Goal: Task Accomplishment & Management: Complete application form

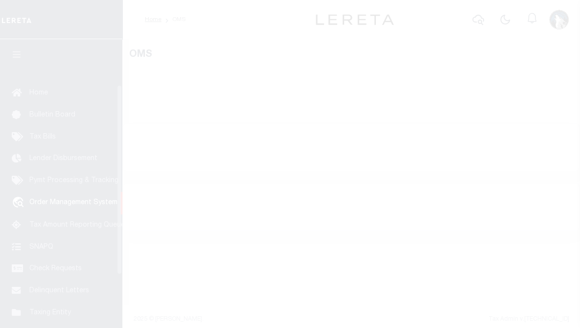
scroll to position [72, 0]
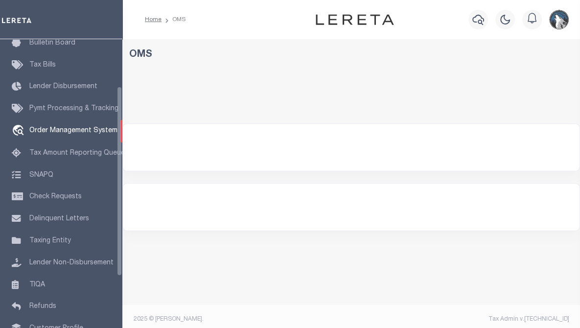
select select "200"
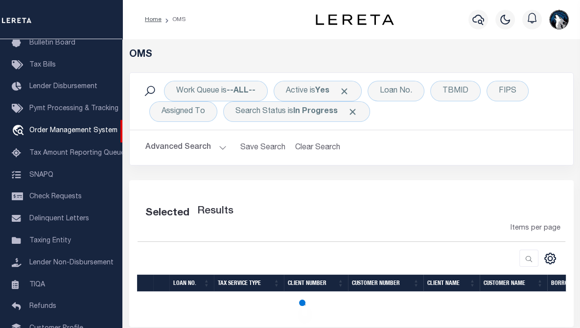
select select "200"
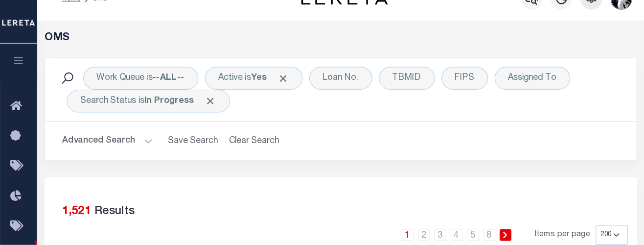
scroll to position [21, 0]
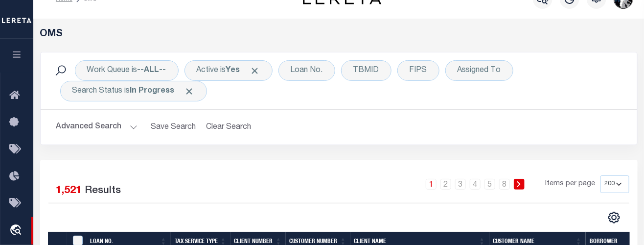
drag, startPoint x: 538, startPoint y: 0, endPoint x: 387, endPoint y: 101, distance: 181.0
click at [387, 101] on div "Work Queue is --ALL-- Active is Yes Loan No. TBMID FIPS Assigned To Search Stat…" at bounding box center [339, 80] width 597 height 57
click at [321, 75] on div "Loan No." at bounding box center [307, 70] width 57 height 21
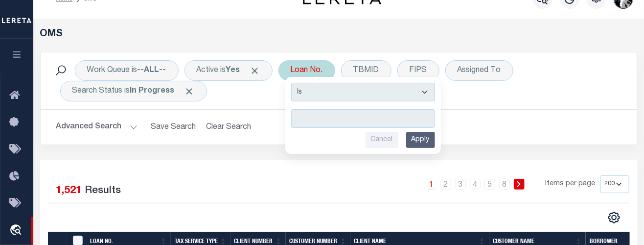
click at [330, 112] on input "text" at bounding box center [363, 118] width 144 height 19
type input "1410336"
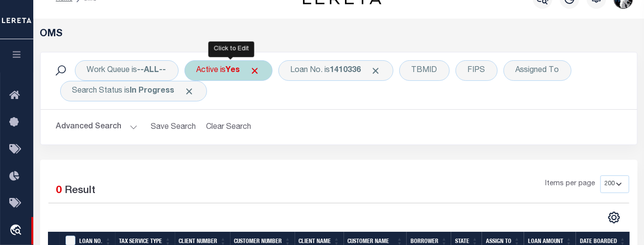
scroll to position [19, 0]
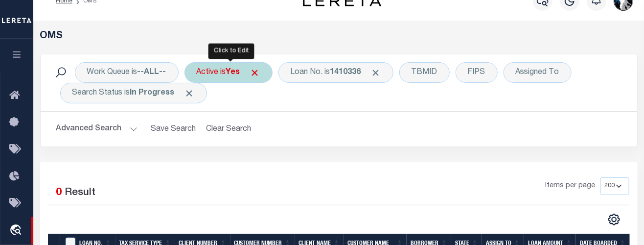
click at [247, 81] on div "Active is Yes" at bounding box center [229, 72] width 88 height 21
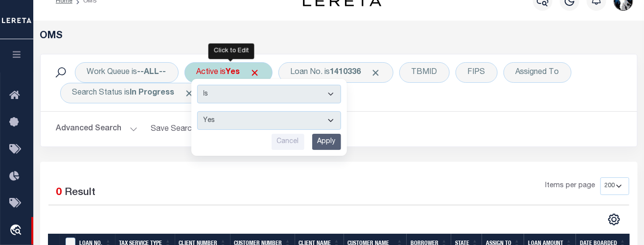
click at [332, 119] on select "Yes No" at bounding box center [269, 120] width 144 height 19
select select "false"
click at [198, 111] on select "Yes No" at bounding box center [269, 120] width 144 height 19
click at [337, 137] on input "Apply" at bounding box center [326, 142] width 29 height 16
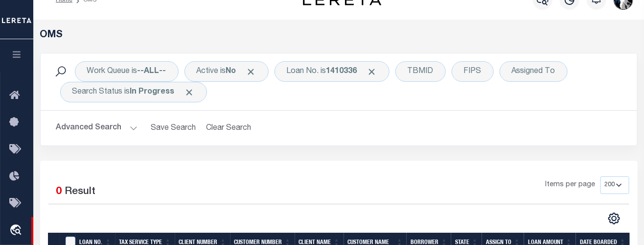
scroll to position [15, 0]
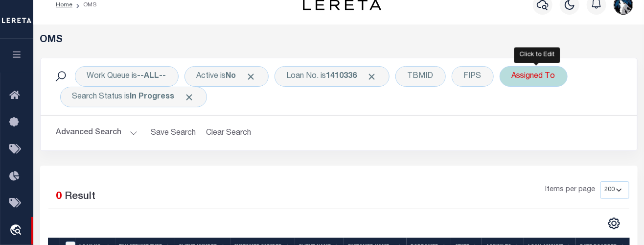
click at [539, 81] on div "Assigned To" at bounding box center [534, 76] width 68 height 21
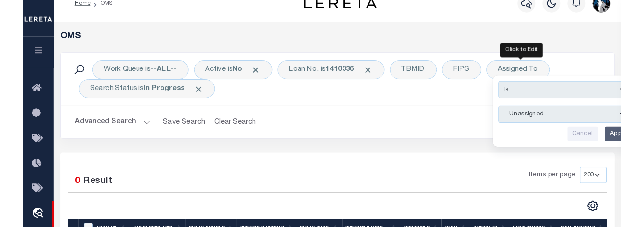
scroll to position [5, 0]
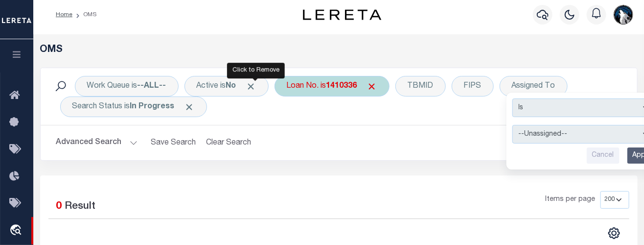
click at [254, 83] on span "Click to Remove" at bounding box center [251, 86] width 10 height 10
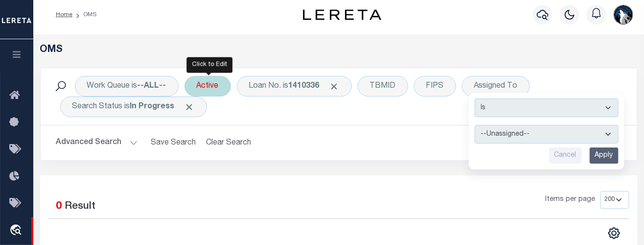
click at [224, 84] on div "Active" at bounding box center [208, 86] width 47 height 21
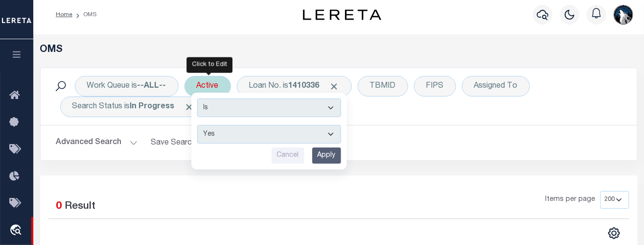
click at [322, 152] on input "Apply" at bounding box center [326, 155] width 29 height 16
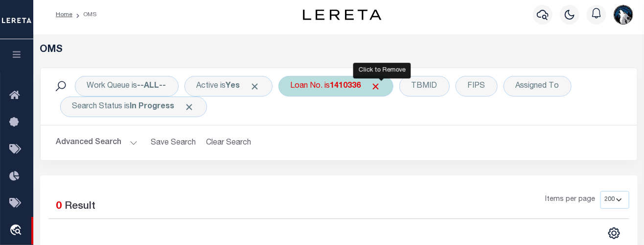
click at [381, 88] on span "Click to Remove" at bounding box center [376, 86] width 10 height 10
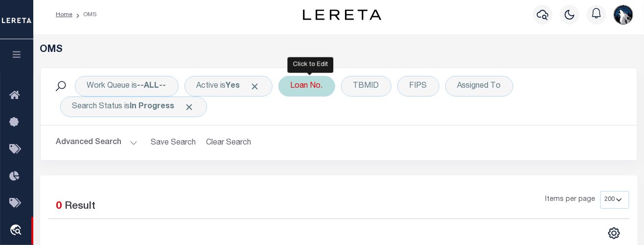
click at [325, 82] on div "Loan No." at bounding box center [307, 86] width 57 height 21
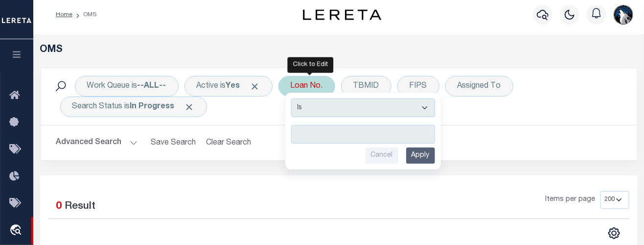
click at [329, 133] on input "text" at bounding box center [363, 134] width 144 height 19
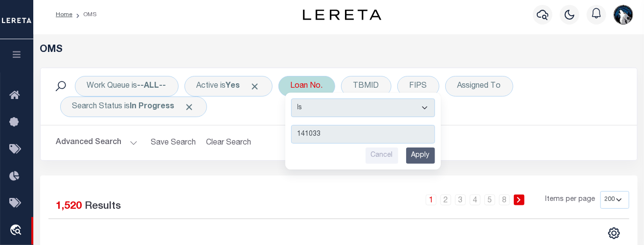
type input "1410336"
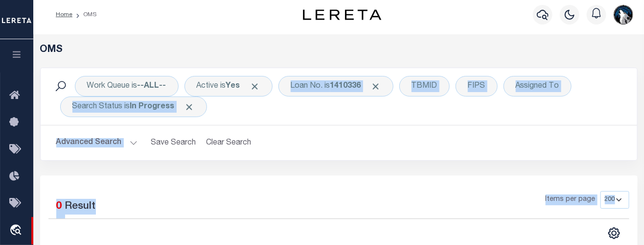
drag, startPoint x: 257, startPoint y: 85, endPoint x: 274, endPoint y: 67, distance: 24.6
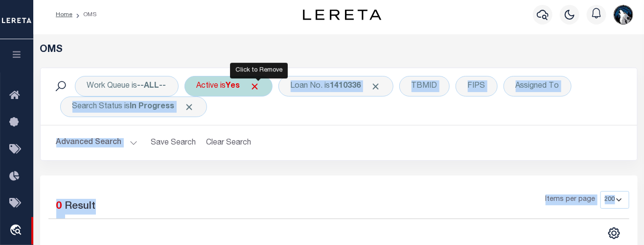
click at [258, 87] on span "Click to Remove" at bounding box center [255, 86] width 10 height 10
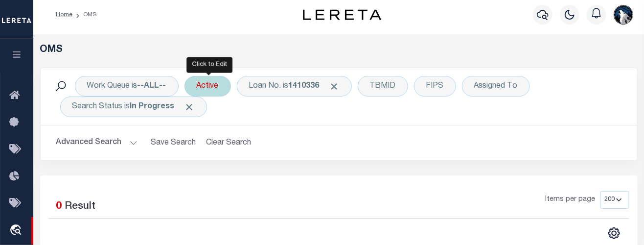
click at [227, 85] on div "Active" at bounding box center [208, 86] width 47 height 21
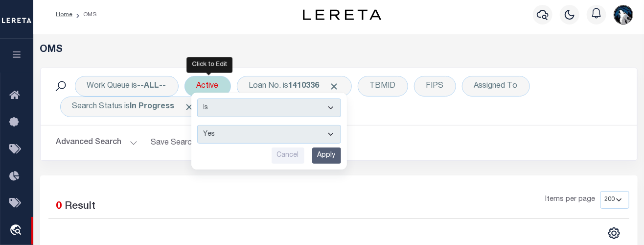
click at [328, 132] on select "Yes No" at bounding box center [269, 134] width 144 height 19
select select "false"
click at [198, 125] on select "Yes No" at bounding box center [269, 134] width 144 height 19
click at [330, 156] on input "Apply" at bounding box center [326, 155] width 29 height 16
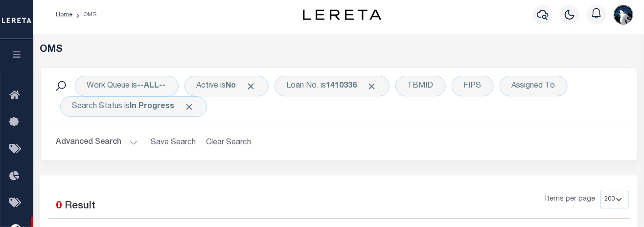
scroll to position [0, 0]
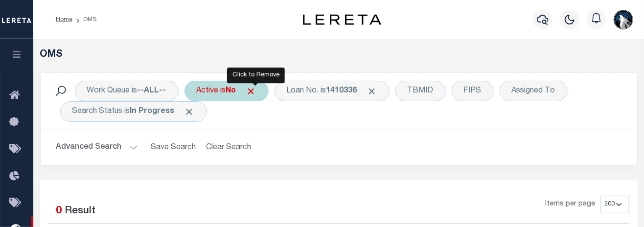
click at [256, 91] on span "Click to Remove" at bounding box center [251, 91] width 10 height 10
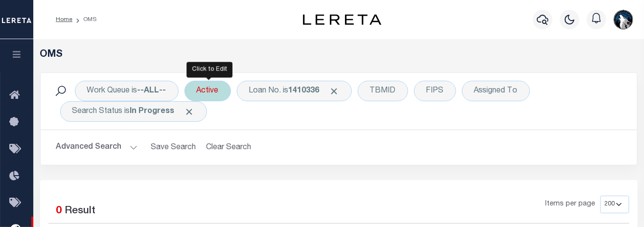
click at [214, 93] on div "Active" at bounding box center [208, 91] width 47 height 21
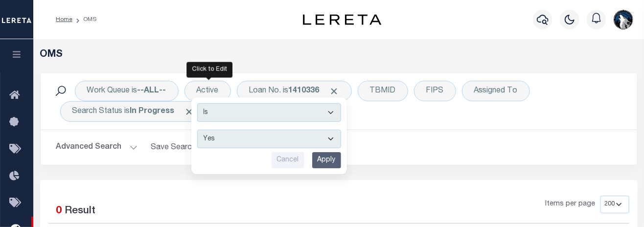
drag, startPoint x: 345, startPoint y: 132, endPoint x: 351, endPoint y: 123, distance: 10.6
click at [351, 123] on div "Work Queue is --ALL-- Active Is Contains Yes No Cancel Apply Loan No. is 141033…" at bounding box center [339, 101] width 597 height 57
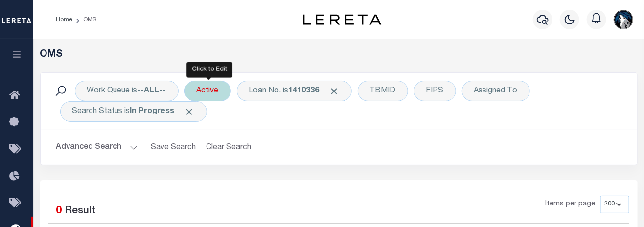
click at [220, 85] on div "Active Is Contains Yes No Cancel Apply" at bounding box center [208, 91] width 47 height 21
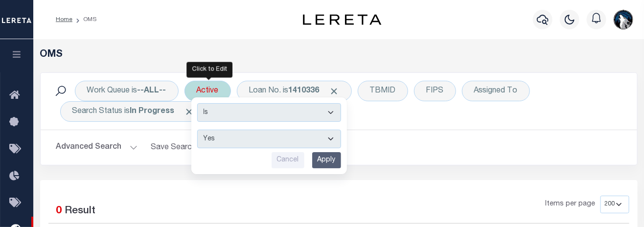
click at [320, 158] on input "Apply" at bounding box center [326, 160] width 29 height 16
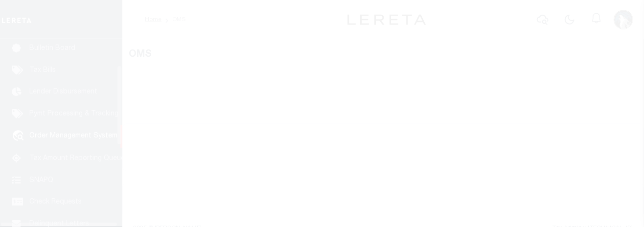
scroll to position [71, 0]
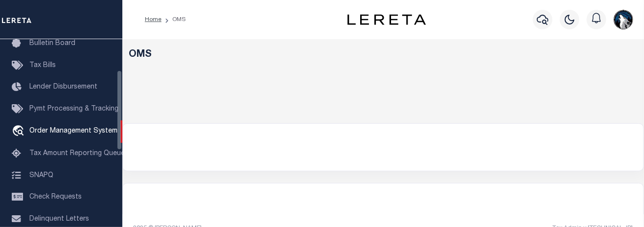
select select "200"
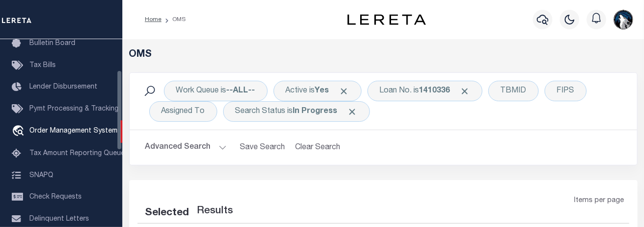
select select "200"
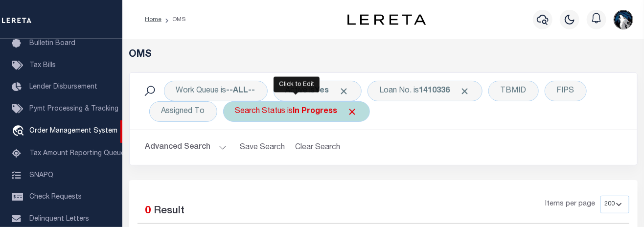
click at [344, 120] on div "Search Status is In Progress" at bounding box center [296, 111] width 147 height 21
select select "IP"
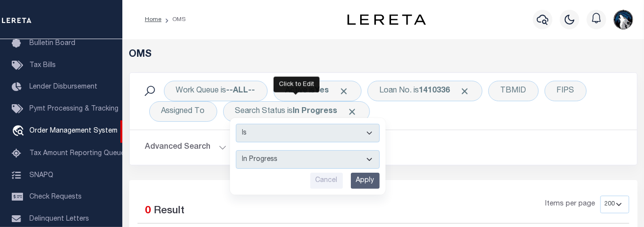
click at [465, 115] on div "Work Queue is --ALL-- Active is Yes Loan No. is 1410336 TBMID FIPS Assigned To …" at bounding box center [384, 101] width 492 height 41
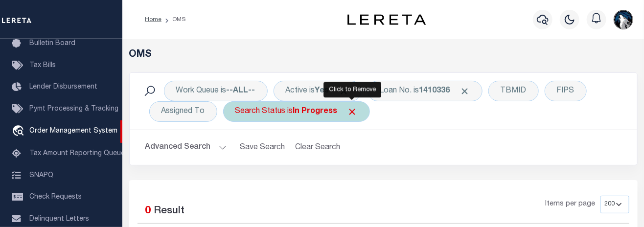
click at [351, 110] on span "Click to Remove" at bounding box center [353, 112] width 10 height 10
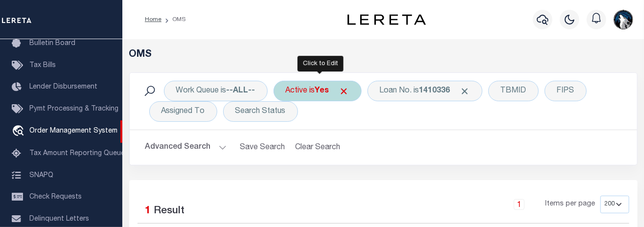
click at [319, 92] on b "Yes" at bounding box center [322, 91] width 14 height 8
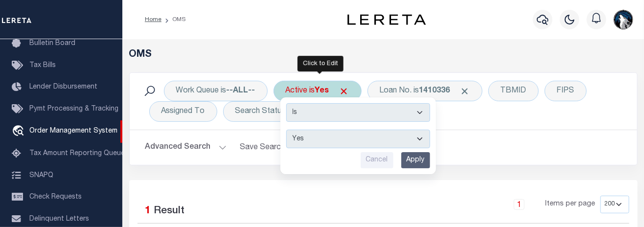
click at [421, 139] on select "Yes No" at bounding box center [358, 139] width 144 height 19
click at [287, 130] on select "Yes No" at bounding box center [358, 139] width 144 height 19
click at [423, 139] on select "Yes No" at bounding box center [358, 139] width 144 height 19
select select "true"
click at [287, 130] on select "Yes No" at bounding box center [358, 139] width 144 height 19
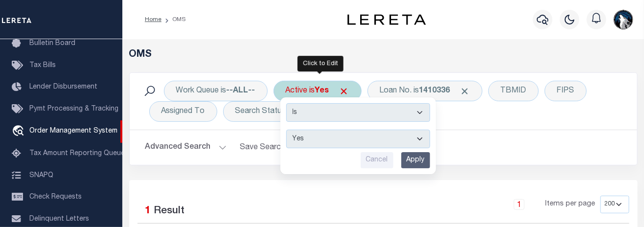
click at [412, 158] on input "Apply" at bounding box center [416, 160] width 29 height 16
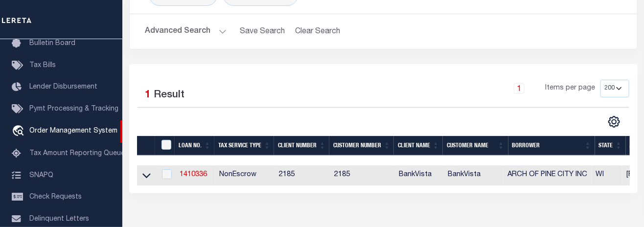
scroll to position [103, 0]
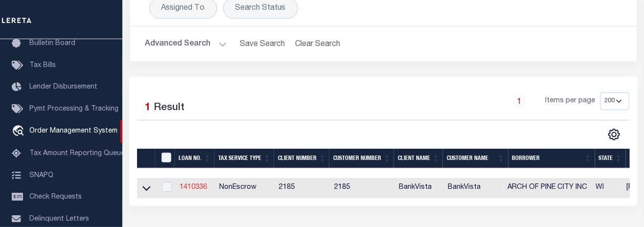
click at [186, 184] on link "1410336" at bounding box center [193, 187] width 27 height 7
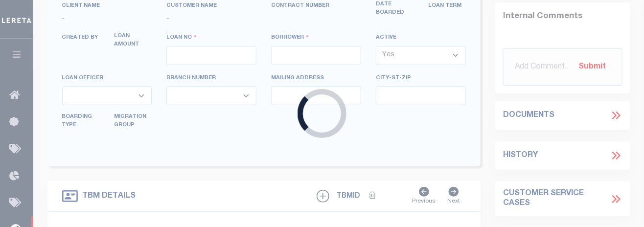
type input "1410336"
type input "ARCH OF PINE CITY INC"
select select
type input "866B STRAWBERRY DR"
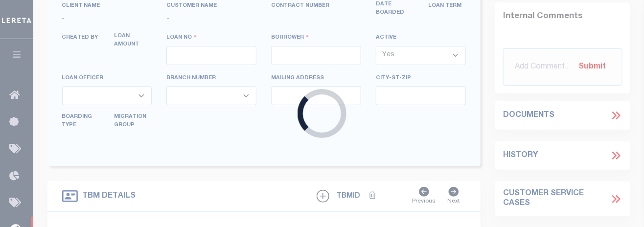
type input "HUDSON, WI 54016"
select select "10"
select select "NonEscrow"
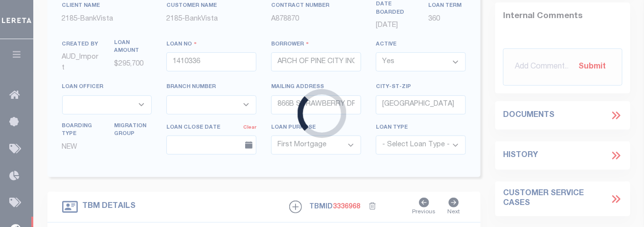
click at [186, 184] on div "Loading..." at bounding box center [322, 113] width 644 height 227
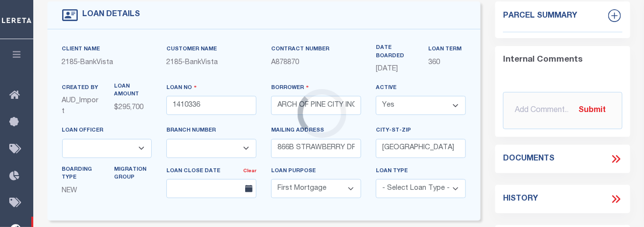
select select "12347"
select select "4780"
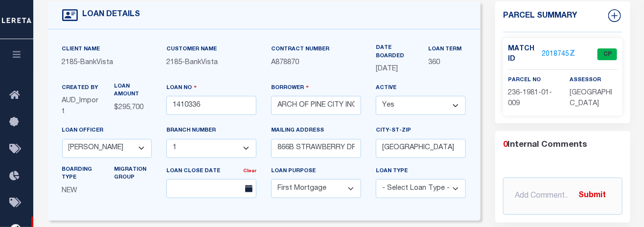
type input "236-1981-01-009"
select select
type input "9623"
select select
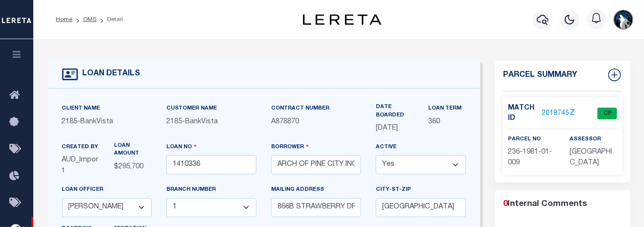
click at [558, 114] on link "2018745" at bounding box center [555, 114] width 27 height 10
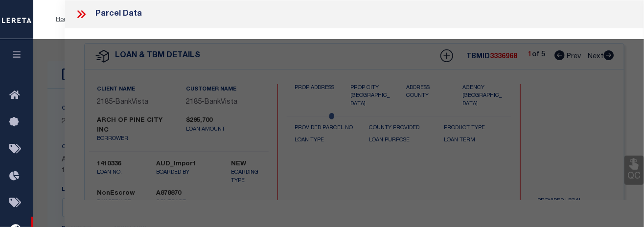
checkbox input "false"
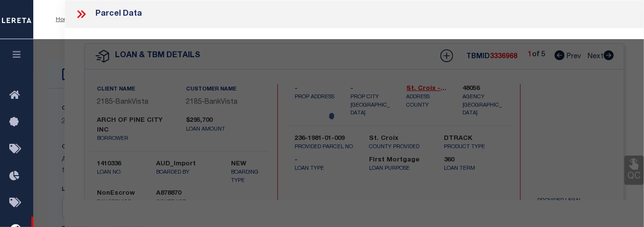
select select "CP"
type input "ONEIL PROPERTIES LLC"
select select "AGW"
select select
type input "2017 O'NEIL RD"
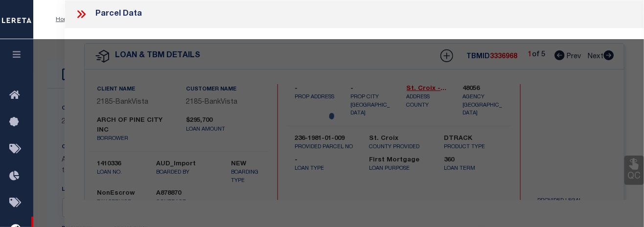
checkbox input "false"
type input "WI"
type textarea "ST CROIX BUSINESS CENTER CONDOMINIUM PLAT UNIT 2017"
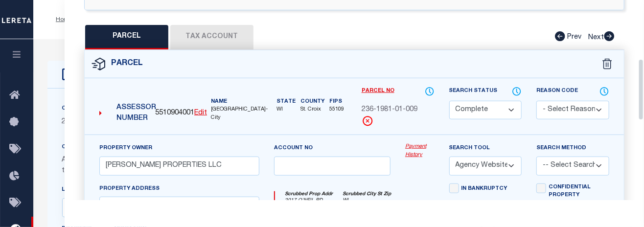
scroll to position [191, 0]
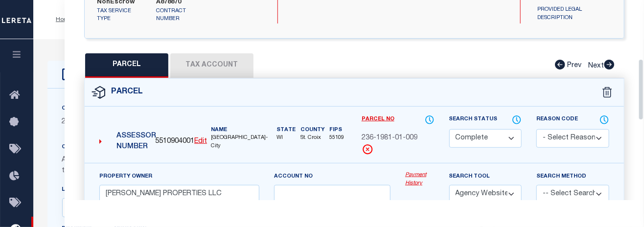
drag, startPoint x: 642, startPoint y: 49, endPoint x: 642, endPoint y: 109, distance: 59.3
click at [642, 109] on div "Parcel Data QC QC QC - Select Status - Ready to QC" at bounding box center [355, 100] width 580 height 200
click at [195, 68] on button "Tax Account" at bounding box center [211, 65] width 83 height 24
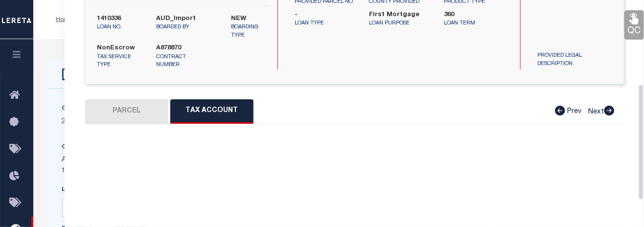
select select "100"
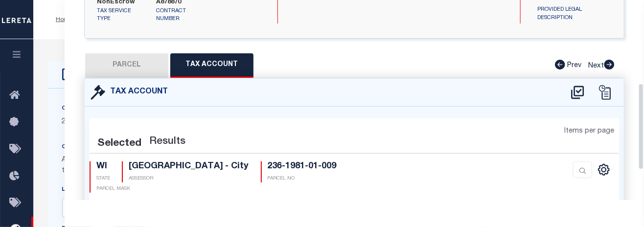
select select "100"
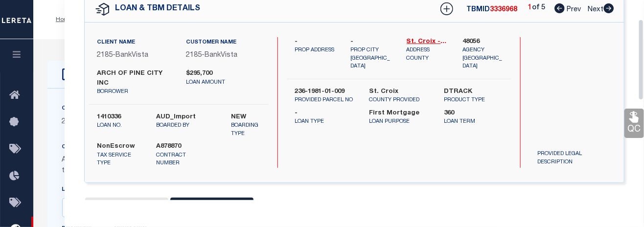
scroll to position [2, 0]
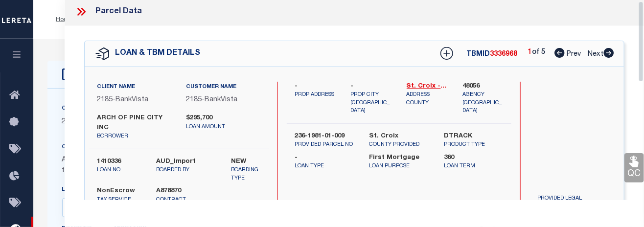
drag, startPoint x: 642, startPoint y: 102, endPoint x: 646, endPoint y: 25, distance: 77.0
click at [611, 54] on icon at bounding box center [609, 53] width 11 height 10
select select "AS"
select select
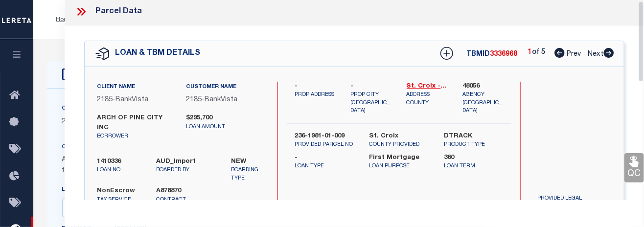
checkbox input "false"
select select "CP"
type input "ONEIL PROPERTIES LLC"
select select "AGW"
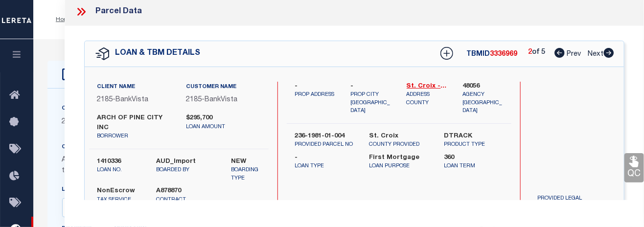
select select
type input "2007 O'NEIL RD"
checkbox input "false"
type input "WI"
type textarea "ST CROIX BUSINESS CENTER CONDOMINIUM PLAT UNIT 2007"
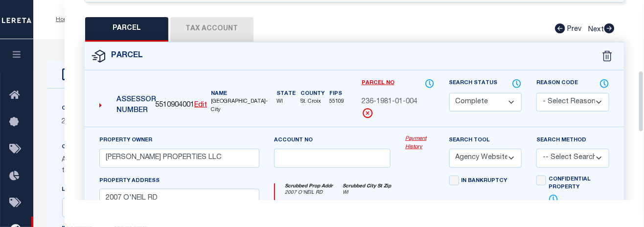
scroll to position [234, 0]
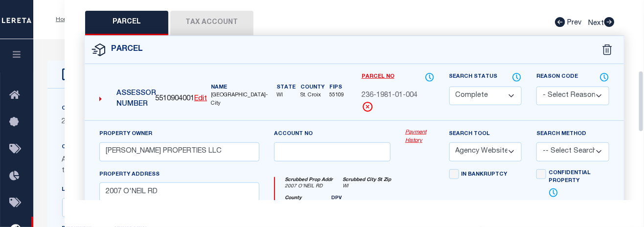
drag, startPoint x: 642, startPoint y: 44, endPoint x: 652, endPoint y: 116, distance: 72.6
click at [641, 81] on div "QC QC QC" at bounding box center [355, 103] width 580 height 618
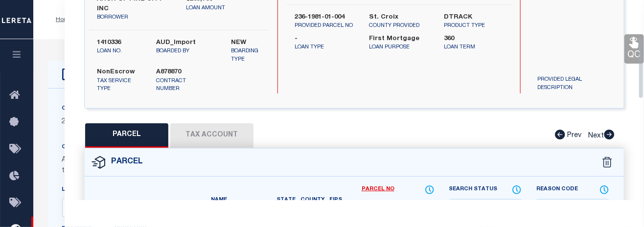
scroll to position [0, 0]
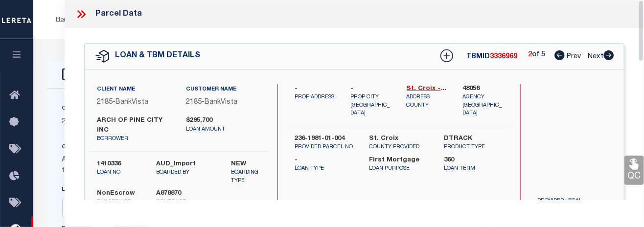
drag, startPoint x: 641, startPoint y: 82, endPoint x: 644, endPoint y: -4, distance: 86.2
click at [606, 53] on icon at bounding box center [609, 55] width 10 height 10
select select "AS"
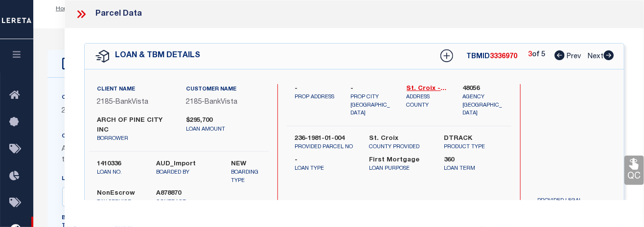
select select
checkbox input "false"
select select "CP"
type input "ONEIL PROPERTIES LLC"
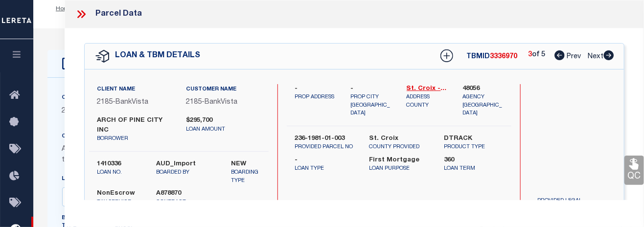
select select "AGW"
select select
type input "2005 O'NEIL RD"
checkbox input "false"
type input "WI"
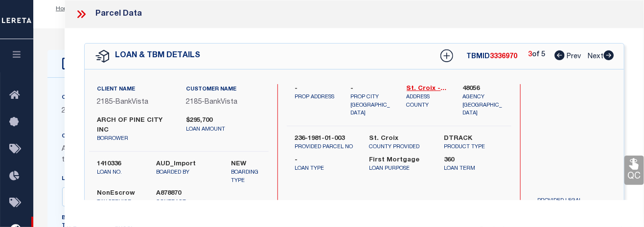
type textarea "ST CROIX BUSINESS CENTER CONDOMINIUM PLAT UNIT 2005"
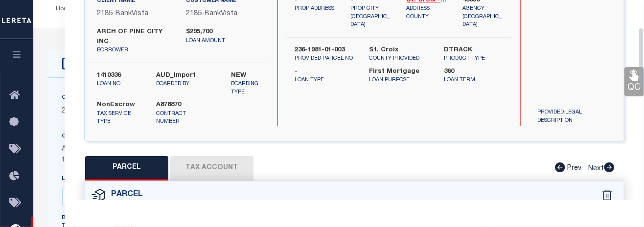
scroll to position [0, 0]
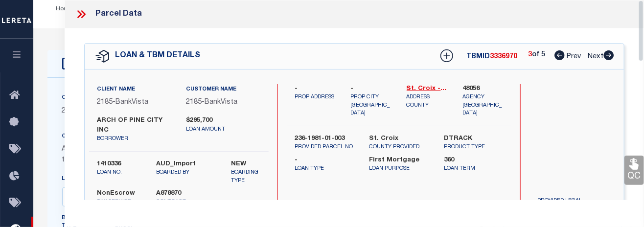
drag, startPoint x: 642, startPoint y: 46, endPoint x: 639, endPoint y: 17, distance: 29.2
click at [639, 17] on div "Parcel Data QC QC QC - Select Status - Ready to QC" at bounding box center [355, 100] width 580 height 200
click at [609, 56] on icon at bounding box center [609, 55] width 11 height 10
select select "AS"
select select
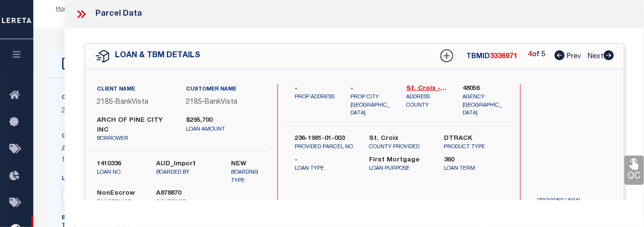
checkbox input "false"
select select "CP"
type input "CARMICHAEL COMMERCIAL GROUP LLC"
select select "AGW"
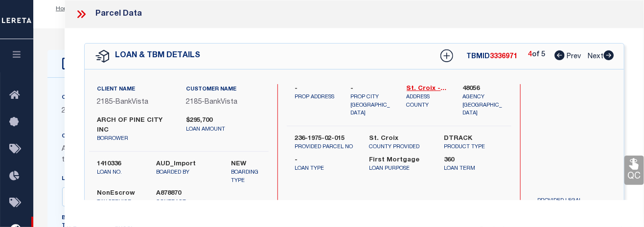
select select
type input "1401 GATEWAY CIR"
checkbox input "false"
type input "WI"
type textarea "LOT 15 GATEWAY CENTER Acres : 1.264"
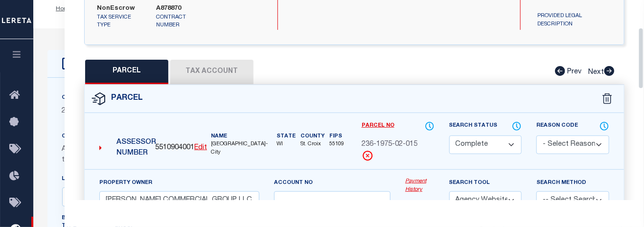
scroll to position [206, 0]
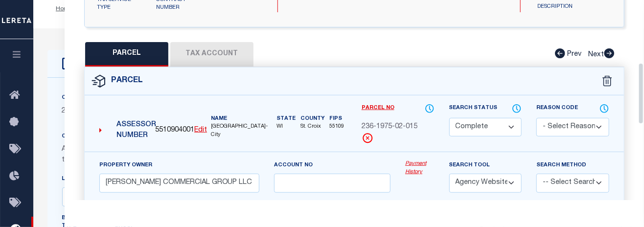
drag, startPoint x: 642, startPoint y: 45, endPoint x: 643, endPoint y: 108, distance: 63.2
click at [643, 108] on div "Parcel Data QC QC QC - Select Status - Ready to QC" at bounding box center [355, 100] width 580 height 200
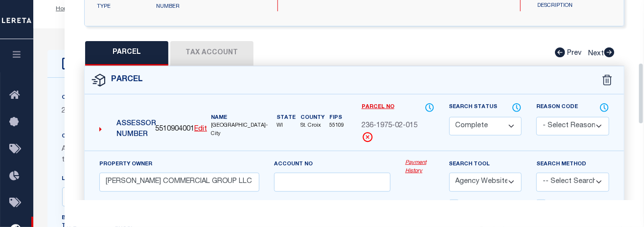
click at [228, 55] on button "Tax Account" at bounding box center [211, 53] width 83 height 24
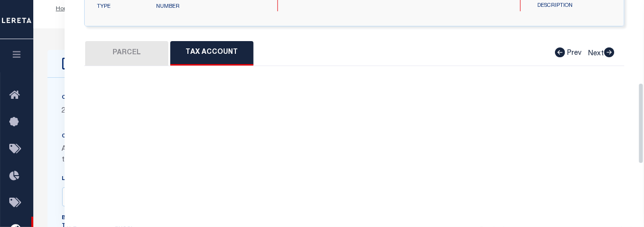
select select "100"
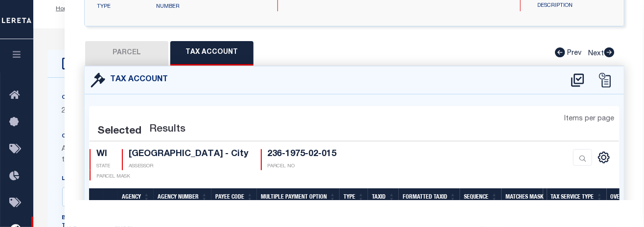
select select "100"
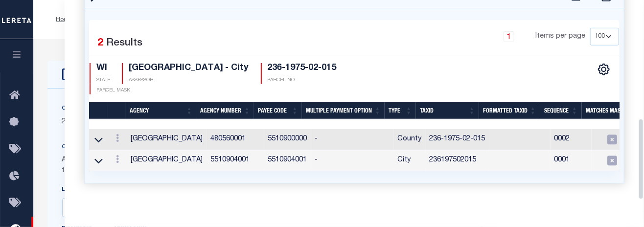
scroll to position [292, 0]
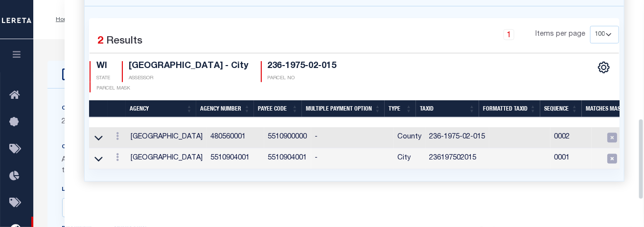
drag, startPoint x: 642, startPoint y: 89, endPoint x: 642, endPoint y: 126, distance: 36.7
click at [642, 126] on div "Parcel Data QC QC QC - Select Status - Ready to QC" at bounding box center [355, 100] width 580 height 200
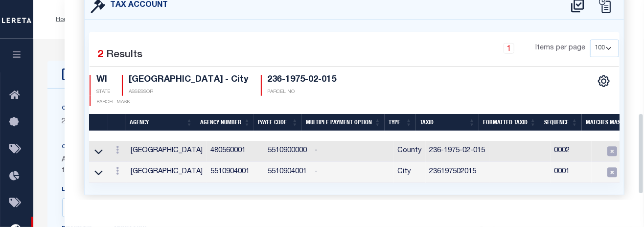
scroll to position [278, 0]
click at [113, 147] on link at bounding box center [117, 151] width 11 height 8
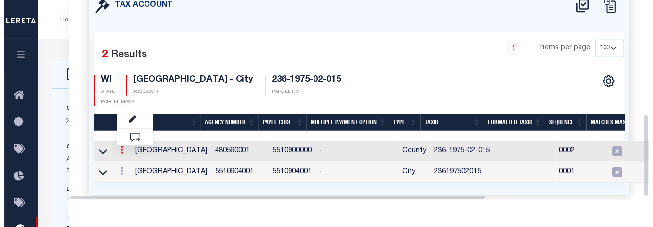
scroll to position [278, 0]
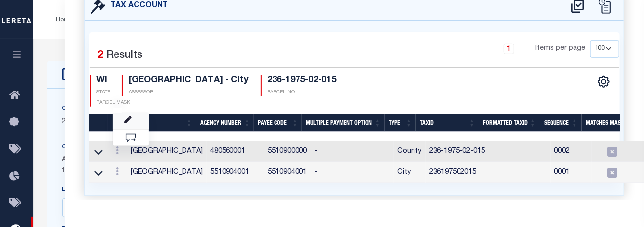
click at [131, 113] on link at bounding box center [131, 121] width 36 height 16
type input "236-1975-02-015"
type textarea "$$$$$$$$$$$$"
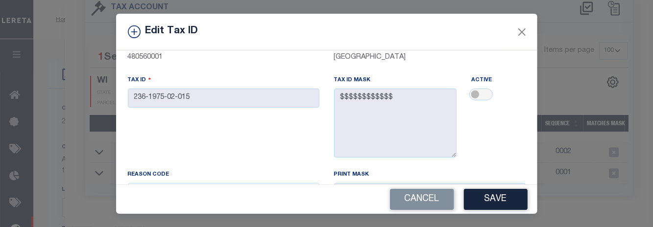
scroll to position [77, 0]
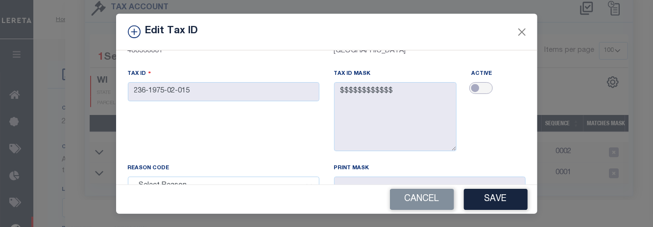
click at [477, 89] on input "checkbox" at bounding box center [481, 88] width 24 height 12
checkbox input "true"
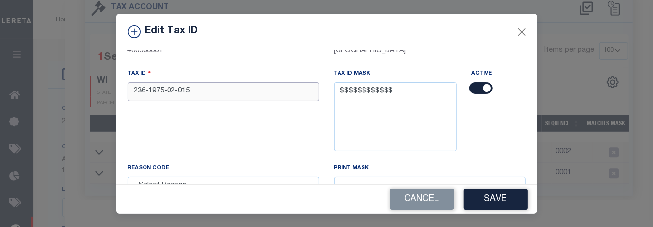
click at [206, 101] on input "236-1975-02-015" at bounding box center [223, 91] width 191 height 19
type input "2"
type input "236197502015"
click at [499, 198] on button "Save" at bounding box center [496, 199] width 64 height 21
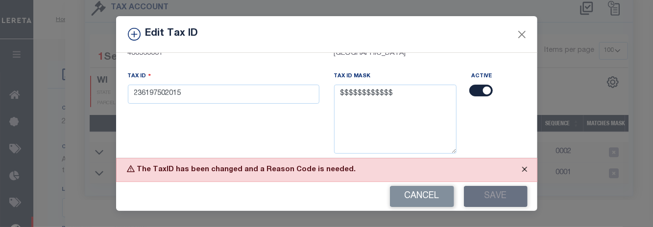
click at [528, 169] on button "Close" at bounding box center [524, 170] width 24 height 22
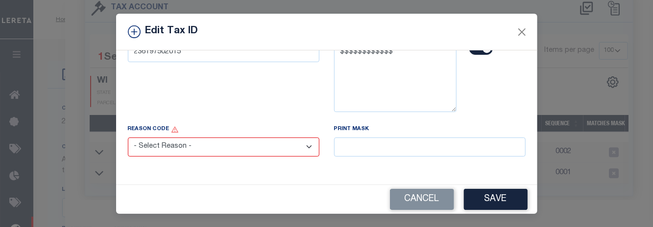
scroll to position [131, 0]
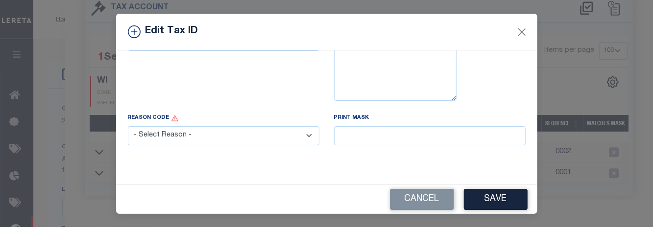
click at [305, 130] on select "- Select Reason - 099 - Other (Provide additional detail) ACT - Agency Changed …" at bounding box center [223, 135] width 191 height 19
select select "099"
click at [128, 126] on select "- Select Reason - 099 - Other (Provide additional detail) ACT - Agency Changed …" at bounding box center [223, 135] width 191 height 19
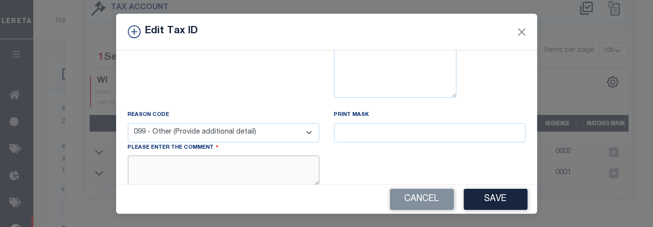
click at [278, 168] on textarea at bounding box center [223, 171] width 191 height 30
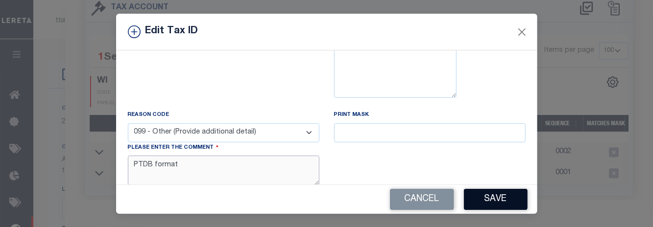
type textarea "PTDB format"
click at [469, 191] on button "Save" at bounding box center [496, 199] width 64 height 21
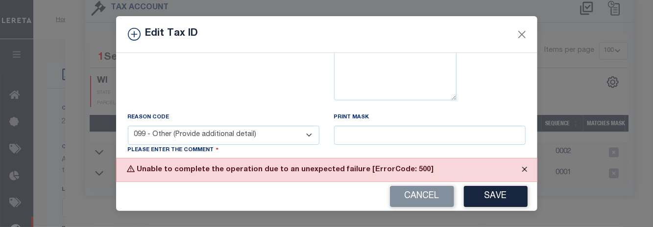
click at [525, 163] on button "Close" at bounding box center [524, 170] width 24 height 22
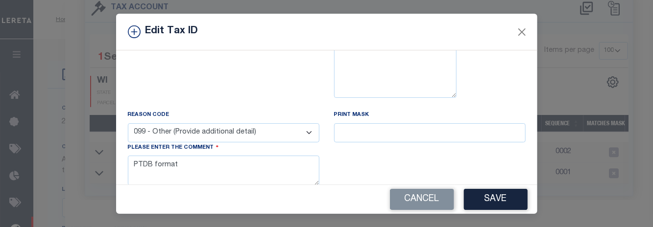
click at [525, 147] on div "With Other Property With Other Property Type Temporary Permanent Parent Parcel …" at bounding box center [326, 117] width 421 height 134
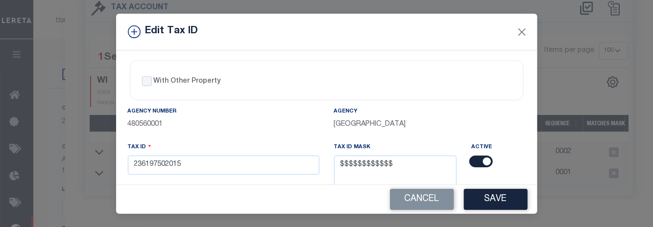
scroll to position [0, 0]
drag, startPoint x: 205, startPoint y: 164, endPoint x: 209, endPoint y: 152, distance: 12.7
click at [209, 152] on div "Tax ID 236197502015" at bounding box center [223, 158] width 191 height 32
type input "2"
type input "236197502015"
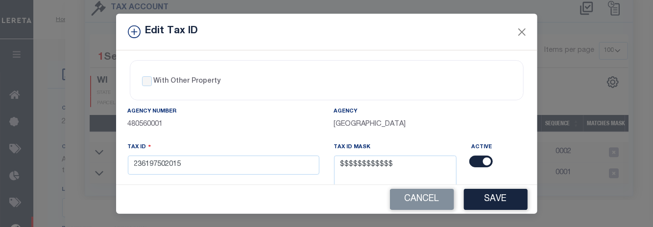
scroll to position [174, 0]
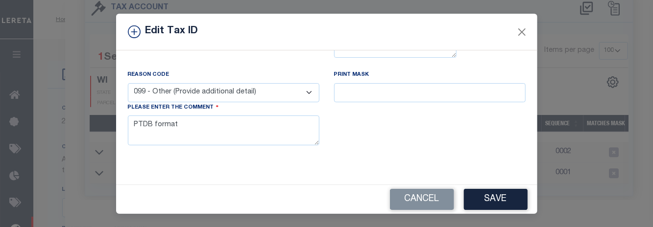
click at [494, 199] on button "Save" at bounding box center [496, 199] width 64 height 21
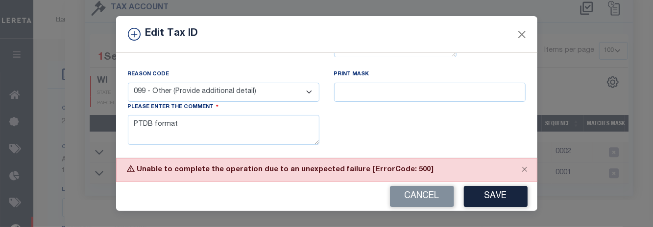
scroll to position [0, 0]
click at [544, 121] on div "Edit Tax ID With Other Property With Other Property Type Temporary" at bounding box center [326, 113] width 653 height 227
click at [522, 173] on button "Close" at bounding box center [524, 170] width 24 height 22
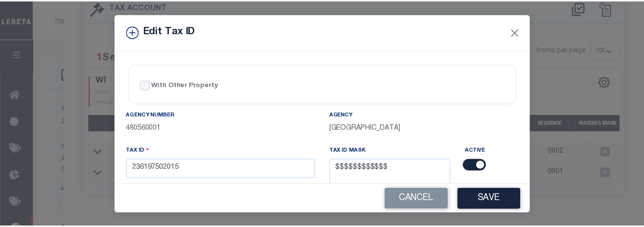
scroll to position [174, 0]
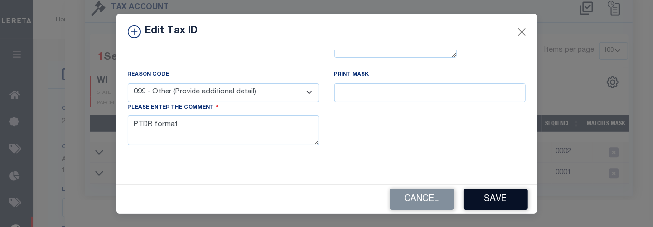
click at [482, 201] on button "Save" at bounding box center [496, 199] width 64 height 21
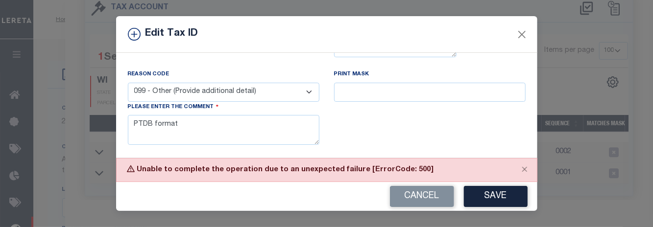
click at [513, 32] on div "Edit Tax ID" at bounding box center [326, 34] width 421 height 37
click at [522, 28] on button "Close" at bounding box center [521, 34] width 13 height 13
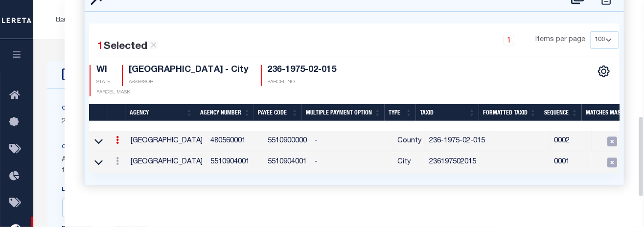
scroll to position [290, 0]
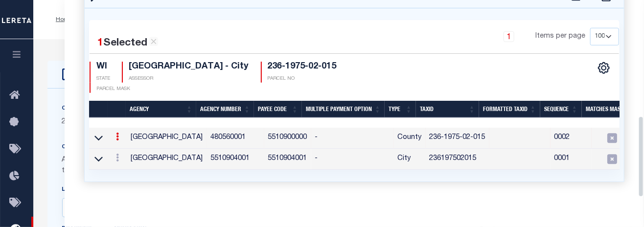
drag, startPoint x: 640, startPoint y: 159, endPoint x: 646, endPoint y: 164, distance: 8.3
click at [119, 134] on link at bounding box center [117, 138] width 11 height 8
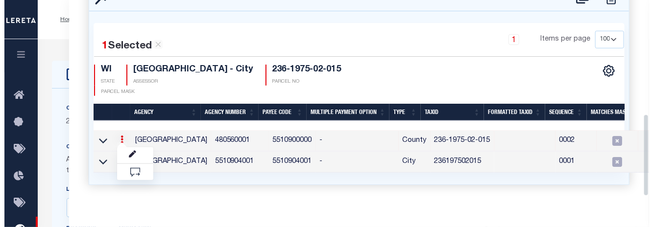
scroll to position [276, 0]
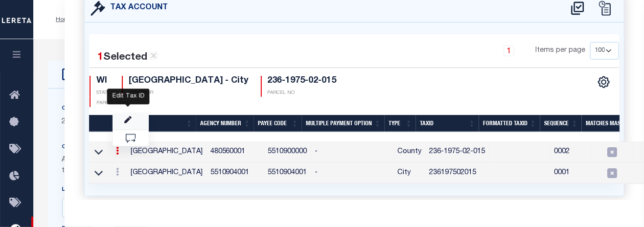
click at [131, 117] on icon "" at bounding box center [127, 120] width 7 height 7
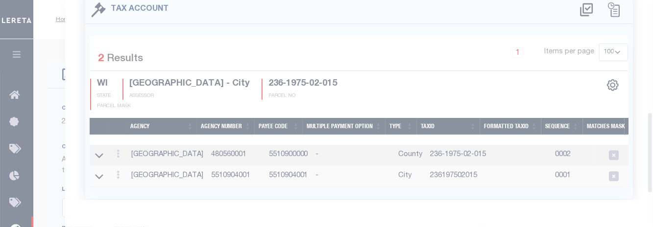
scroll to position [0, 0]
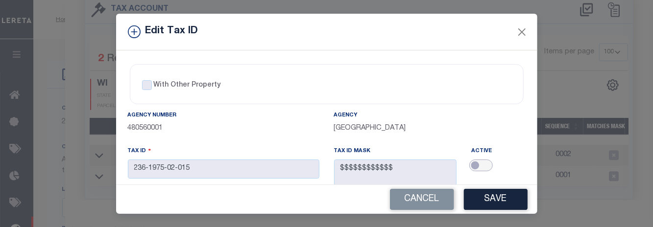
drag, startPoint x: 479, startPoint y: 169, endPoint x: 474, endPoint y: 171, distance: 5.7
click at [474, 171] on input "checkbox" at bounding box center [481, 166] width 24 height 12
checkbox input "true"
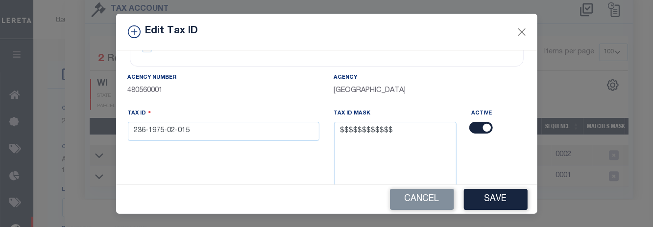
scroll to position [102, 0]
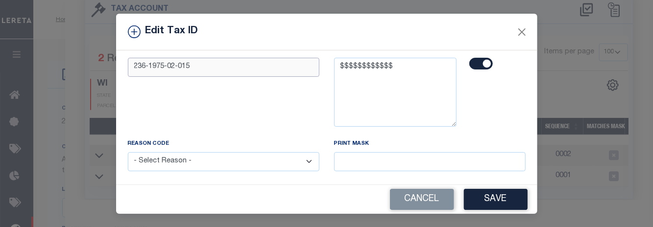
click at [224, 64] on input "236-1975-02-015" at bounding box center [223, 67] width 191 height 19
type input "2"
type input "236197502015"
click at [299, 160] on select "- Select Reason - 099 - Other (Provide additional detail) ACT - Agency Changed …" at bounding box center [223, 161] width 191 height 19
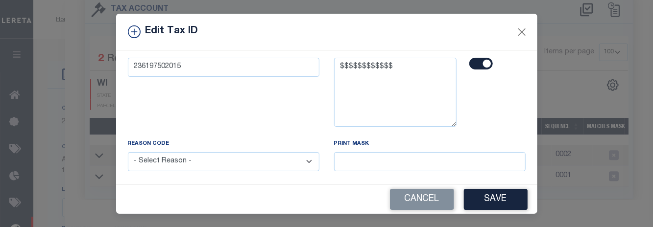
select select "099"
click at [128, 154] on select "- Select Reason - 099 - Other (Provide additional detail) ACT - Agency Changed …" at bounding box center [223, 161] width 191 height 19
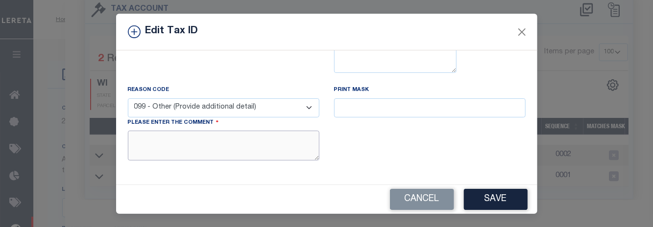
drag, startPoint x: 208, startPoint y: 153, endPoint x: 145, endPoint y: 132, distance: 65.7
click at [145, 132] on div "Please enter the comment" at bounding box center [223, 139] width 191 height 43
type textarea "match to PTDB"
click at [525, 143] on div "With Other Property With Other Property Type Temporary Permanent Parent Parcel …" at bounding box center [326, 117] width 421 height 134
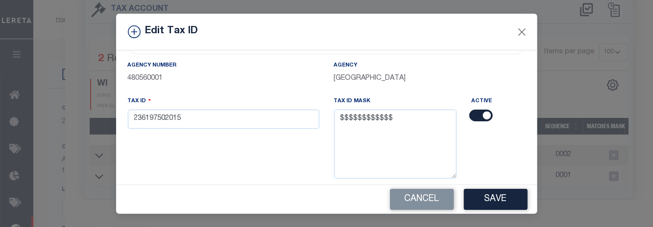
scroll to position [174, 0]
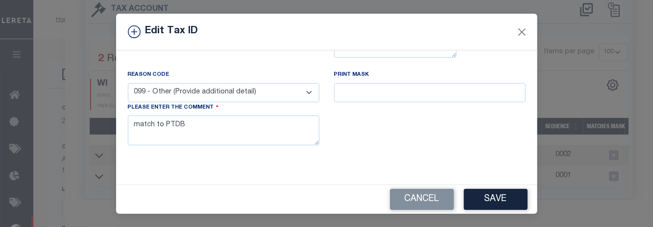
click at [493, 193] on button "Save" at bounding box center [496, 199] width 64 height 21
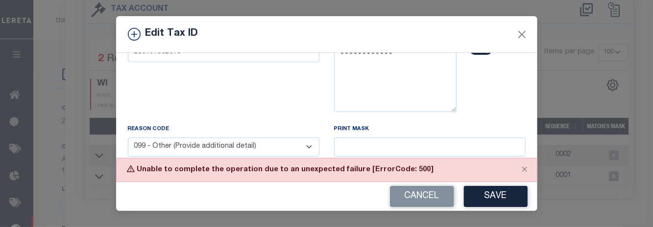
scroll to position [33, 0]
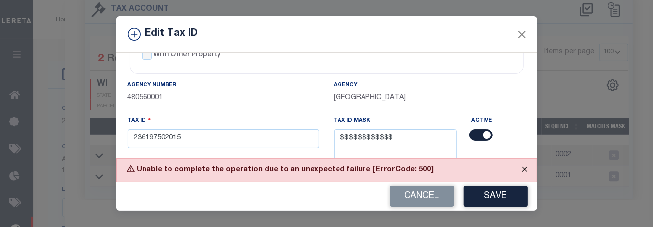
click at [524, 171] on button "Close" at bounding box center [524, 170] width 24 height 22
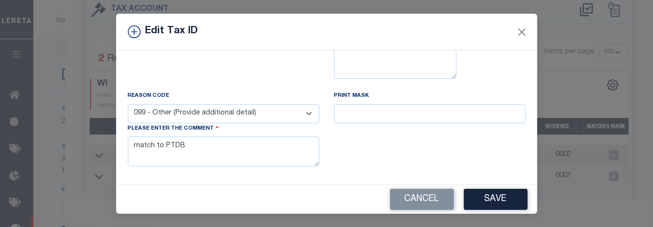
scroll to position [0, 0]
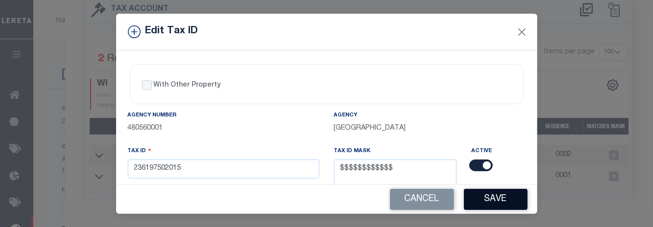
click at [500, 201] on button "Save" at bounding box center [496, 199] width 64 height 21
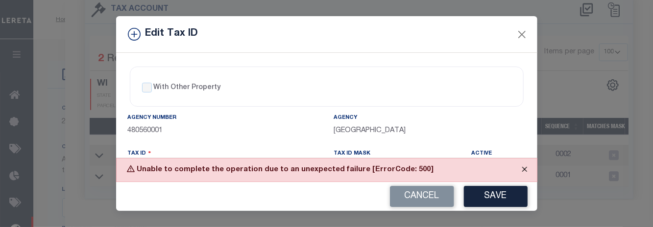
click at [526, 170] on button "Close" at bounding box center [524, 170] width 24 height 22
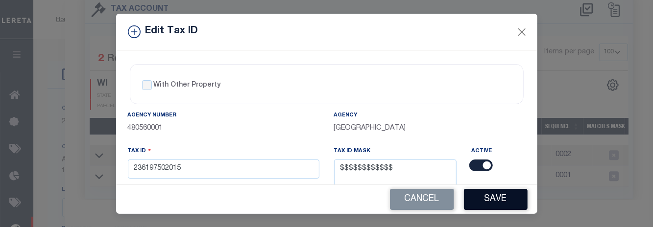
click at [498, 205] on button "Save" at bounding box center [496, 199] width 64 height 21
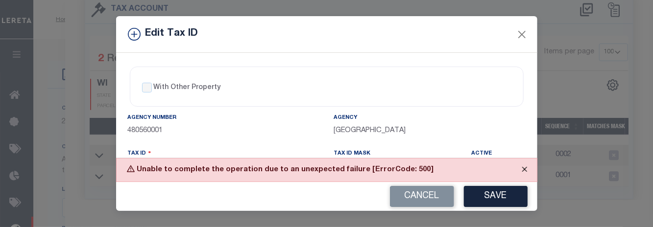
click at [524, 170] on button "Close" at bounding box center [524, 170] width 24 height 22
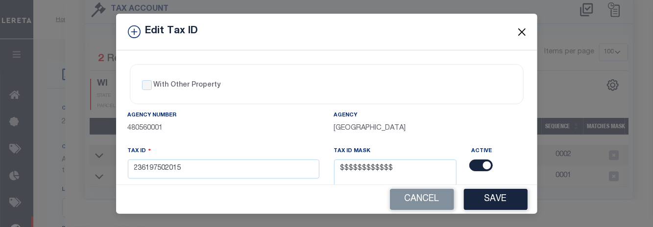
click at [515, 28] on button "Close" at bounding box center [521, 31] width 13 height 13
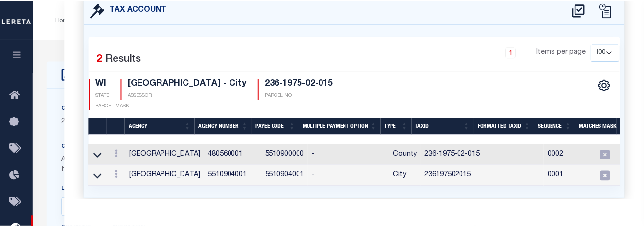
scroll to position [276, 0]
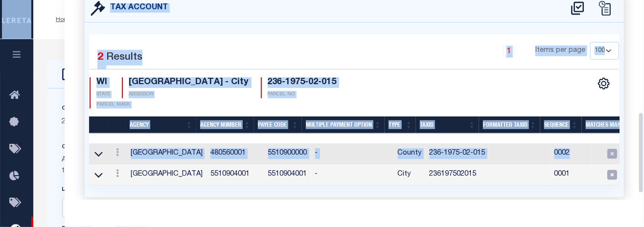
drag, startPoint x: 640, startPoint y: 140, endPoint x: 652, endPoint y: 36, distance: 104.5
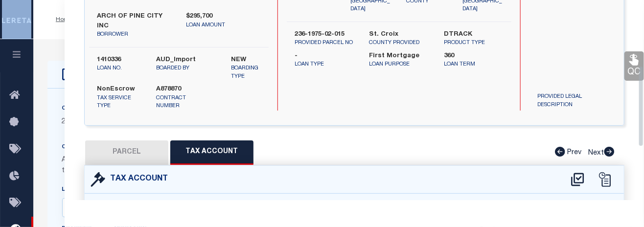
scroll to position [0, 0]
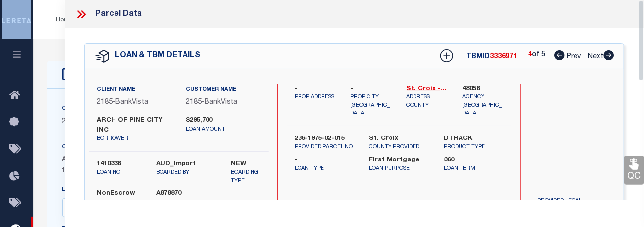
drag, startPoint x: 641, startPoint y: 149, endPoint x: 639, endPoint y: -39, distance: 188.1
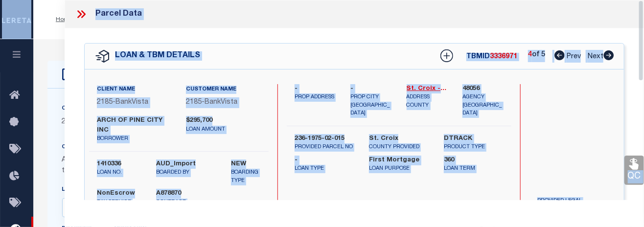
click at [176, 1] on div "Parcel Data" at bounding box center [355, 14] width 580 height 28
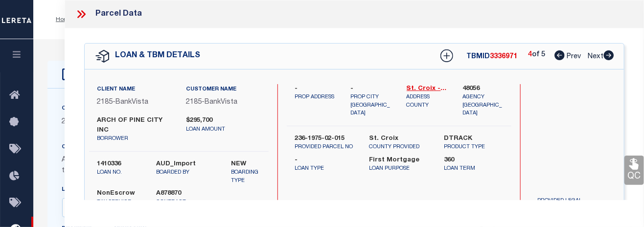
click at [80, 9] on icon at bounding box center [81, 14] width 13 height 13
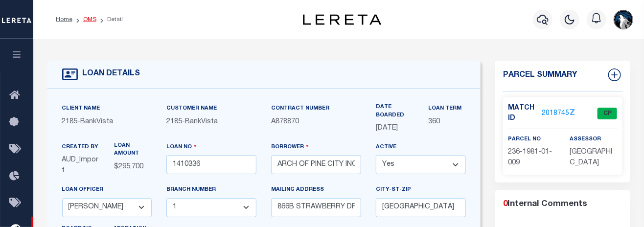
click at [88, 17] on link "OMS" at bounding box center [89, 20] width 13 height 6
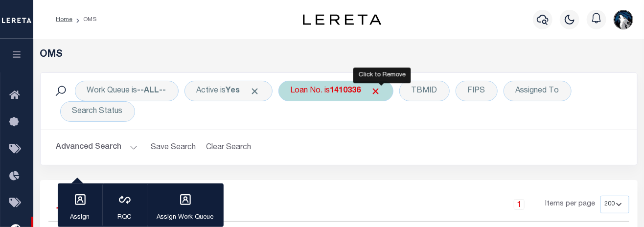
click at [378, 92] on span "Click to Remove" at bounding box center [376, 91] width 10 height 10
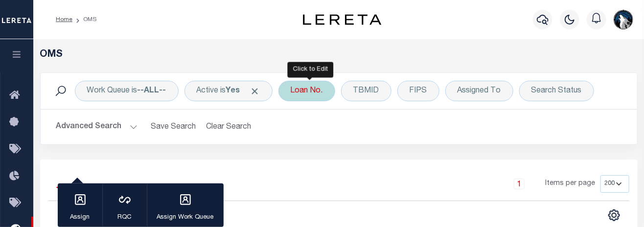
click at [313, 95] on div "Loan No." at bounding box center [307, 91] width 57 height 21
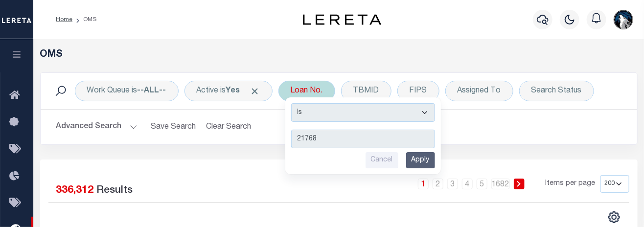
type input "217684"
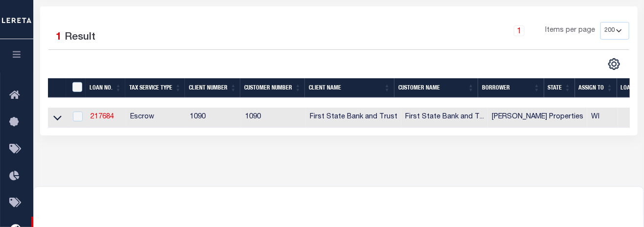
scroll to position [176, 0]
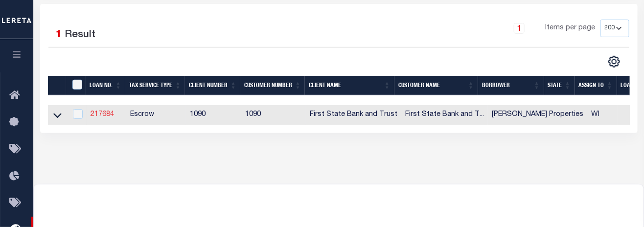
click at [102, 118] on link "217684" at bounding box center [103, 114] width 24 height 7
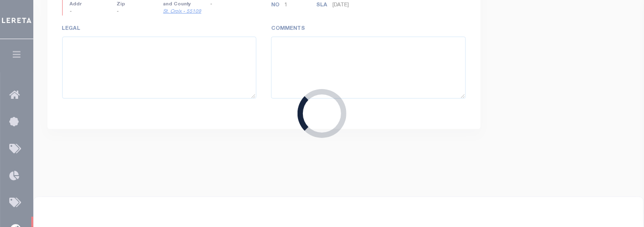
type input "217684"
type input "Holmes Properties"
select select
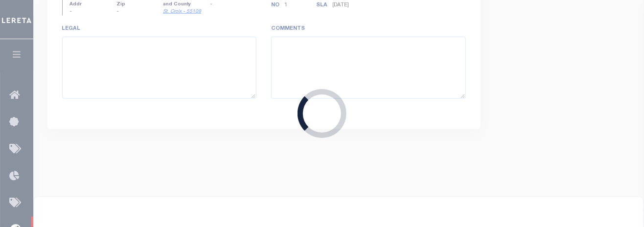
select select "Escrow"
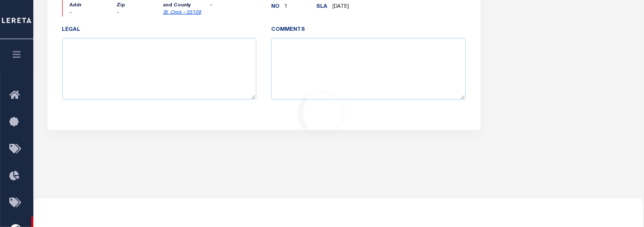
select select "1206"
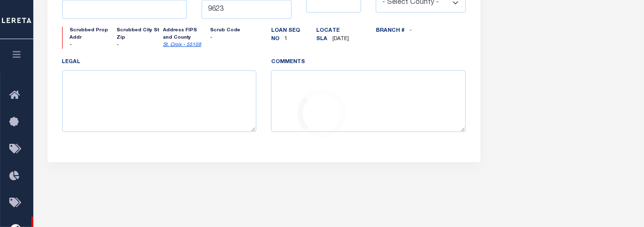
type input "2400 Foxglove Way Ste. 2"
type input "236-1975-07-209"
select select
type input "Hudson WI 54016"
type input "WI"
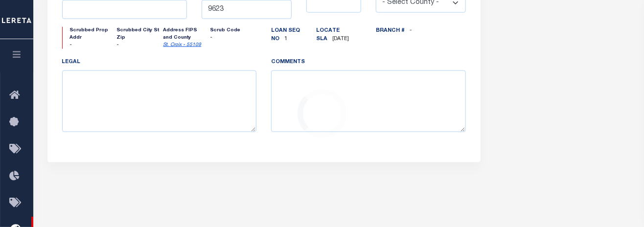
select select "St. Croix"
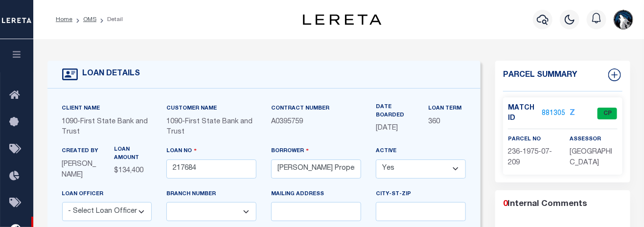
click at [544, 109] on link "881305" at bounding box center [554, 114] width 24 height 10
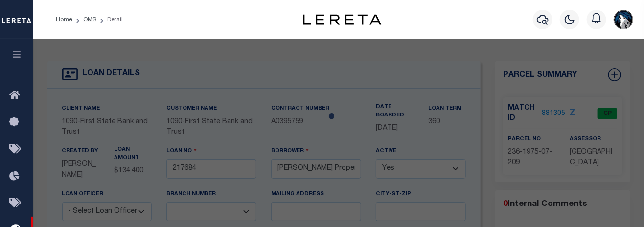
select select "AS"
select select
checkbox input "false"
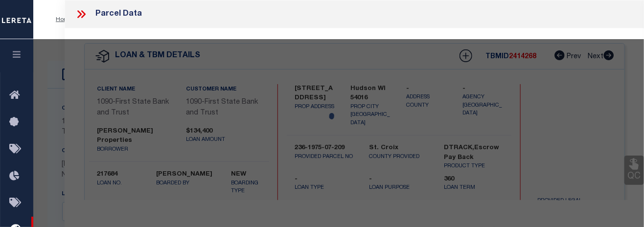
select select "CP"
type input "PARROT HEAD LLC,"
type input "2400 FOXGLOVE WAY STE 2"
checkbox input "false"
type input "HUDSON WI 54016"
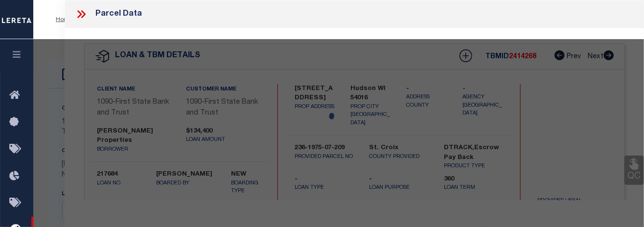
type textarea "HANLEY OFFICE PARK CONDOMINIUM PLAT UNIT 2"
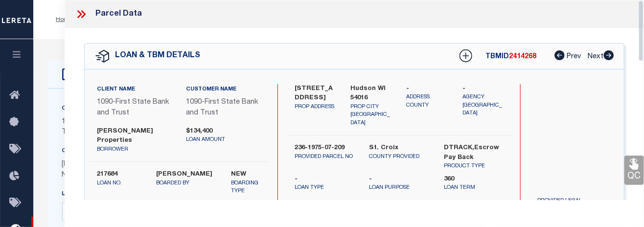
drag, startPoint x: 640, startPoint y: 26, endPoint x: 643, endPoint y: 38, distance: 12.2
click at [643, 38] on div "Parcel Data QC QC QC - Select Status - Ready to QC" at bounding box center [355, 100] width 580 height 200
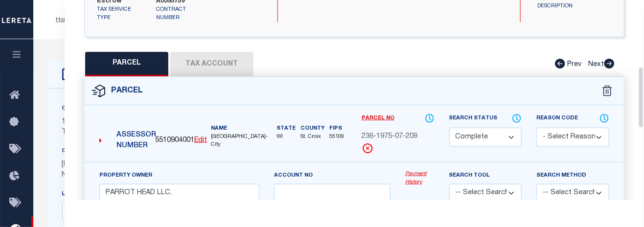
scroll to position [215, 0]
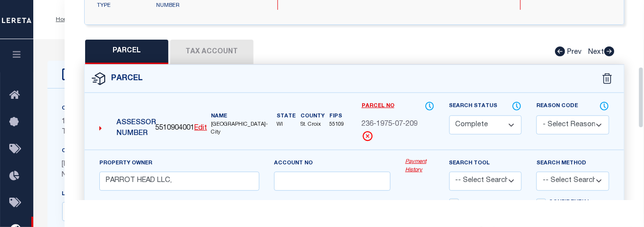
drag, startPoint x: 641, startPoint y: 41, endPoint x: 641, endPoint y: 108, distance: 66.6
click at [641, 108] on div "Parcel Data QC QC QC - Select Status - Ready to QC" at bounding box center [355, 100] width 580 height 200
click at [195, 40] on button "Tax Account" at bounding box center [211, 52] width 83 height 24
select select "100"
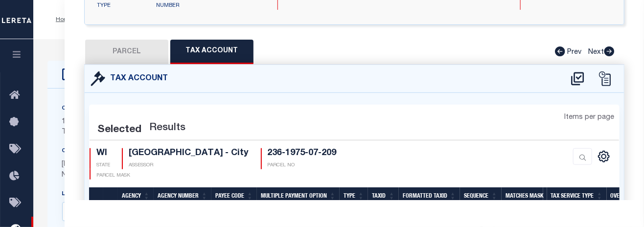
select select "100"
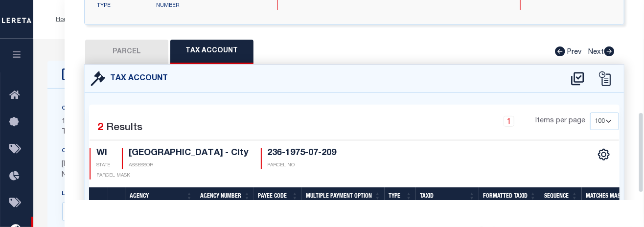
scroll to position [293, 0]
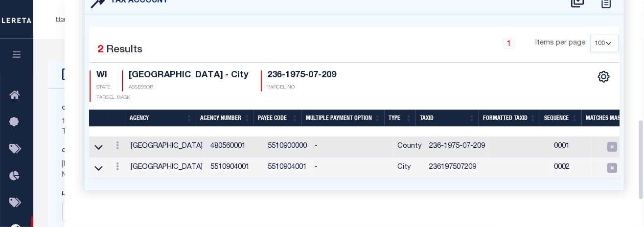
drag, startPoint x: 640, startPoint y: 96, endPoint x: 641, endPoint y: 150, distance: 53.9
click at [641, 150] on div "Parcel Data QC QC QC - Select Status - Ready to QC" at bounding box center [355, 100] width 580 height 200
click at [112, 137] on td at bounding box center [117, 147] width 19 height 21
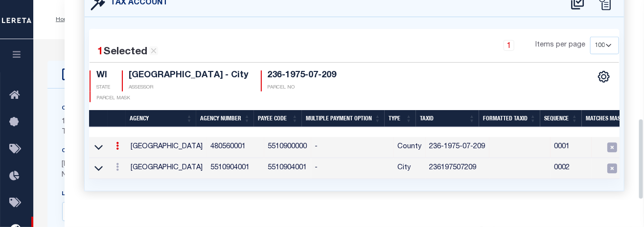
click at [116, 142] on icon at bounding box center [117, 146] width 3 height 8
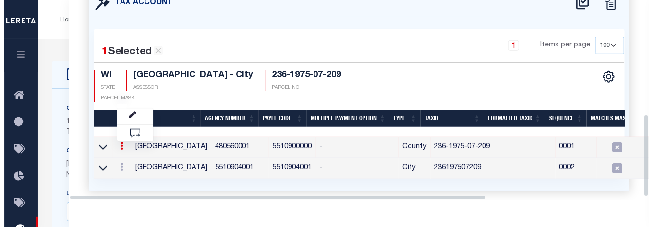
scroll to position [277, 0]
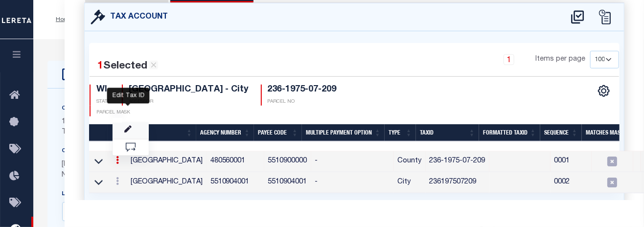
click at [129, 126] on icon "" at bounding box center [127, 129] width 7 height 7
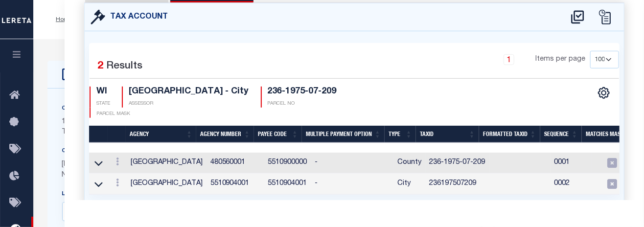
type input "236-1975-07-209"
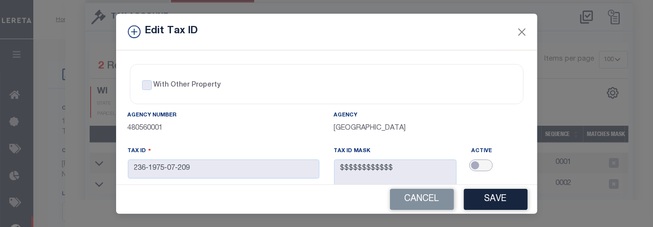
click at [478, 167] on input "checkbox" at bounding box center [481, 166] width 24 height 12
checkbox input "true"
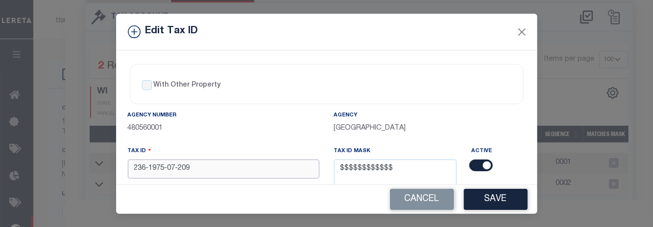
click at [262, 169] on input "236-1975-07-209" at bounding box center [223, 169] width 191 height 19
type input "2"
type input "236197507209"
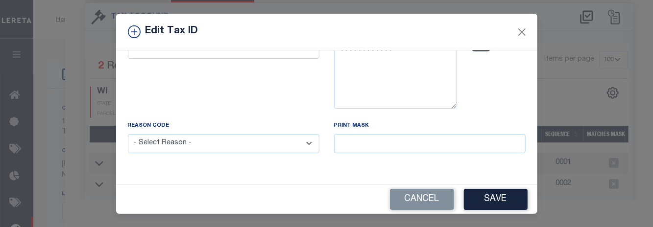
scroll to position [125, 0]
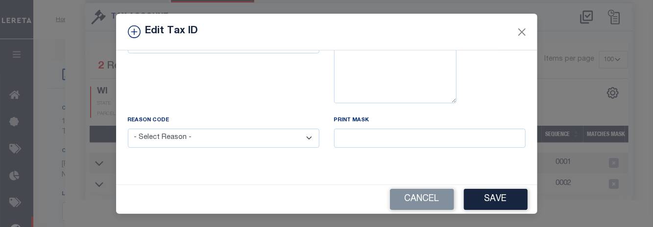
click at [302, 138] on select "- Select Reason - 099 - Other (Provide additional detail) ACT - Agency Changed …" at bounding box center [223, 138] width 191 height 19
select select "099"
click at [128, 131] on select "- Select Reason - 099 - Other (Provide additional detail) ACT - Agency Changed …" at bounding box center [223, 138] width 191 height 19
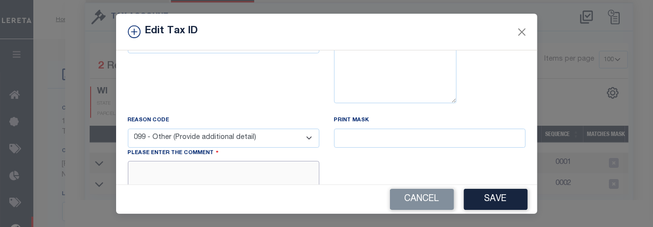
click at [241, 175] on textarea at bounding box center [223, 176] width 191 height 30
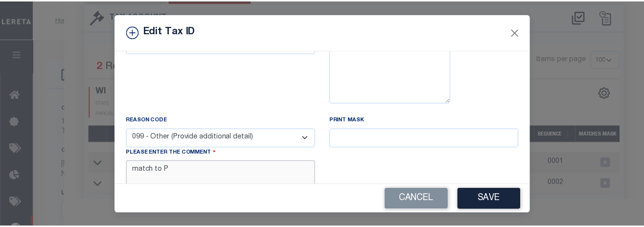
scroll to position [130, 0]
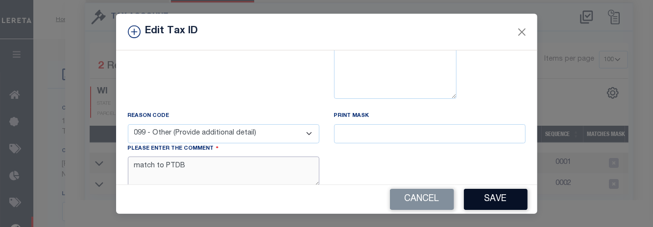
type textarea "match to PTDB"
click at [482, 204] on button "Save" at bounding box center [496, 199] width 64 height 21
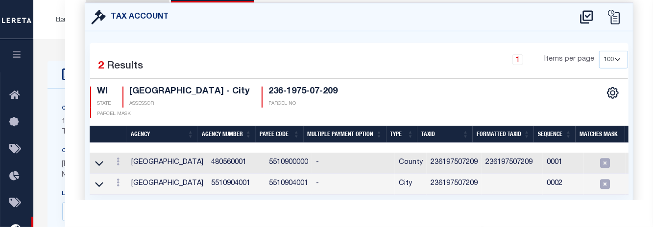
select select
type textarea "TAX ID Update last comment: match to PTDB"
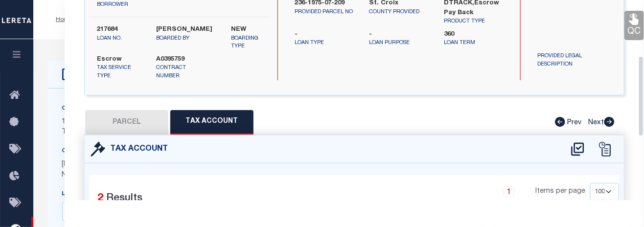
scroll to position [0, 0]
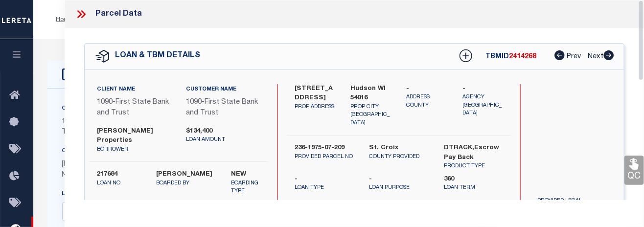
drag, startPoint x: 642, startPoint y: 141, endPoint x: 645, endPoint y: -17, distance: 157.7
click at [76, 11] on icon at bounding box center [81, 14] width 13 height 13
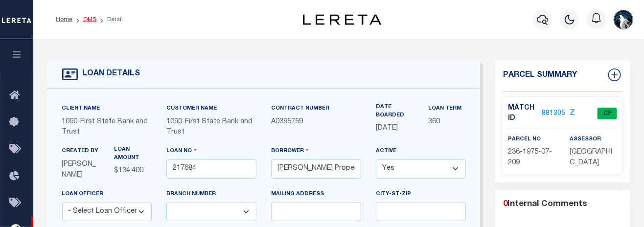
click at [89, 17] on link "OMS" at bounding box center [89, 20] width 13 height 6
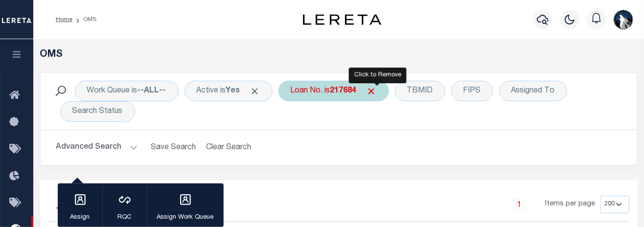
click at [377, 95] on span "Click to Remove" at bounding box center [372, 91] width 10 height 10
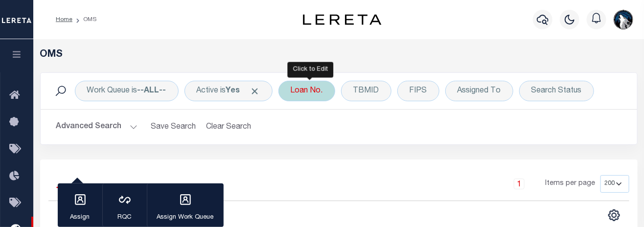
click at [310, 96] on div "Loan No." at bounding box center [307, 91] width 57 height 21
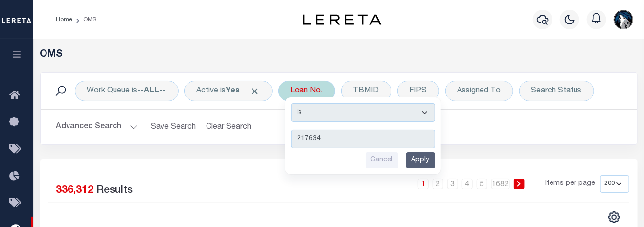
type input "217634"
drag, startPoint x: 436, startPoint y: 159, endPoint x: 452, endPoint y: 124, distance: 38.4
click at [452, 124] on div "Work Queue is --ALL-- Active is Yes Loan No. Is Contains 217634 Cancel Apply TB…" at bounding box center [339, 108] width 598 height 72
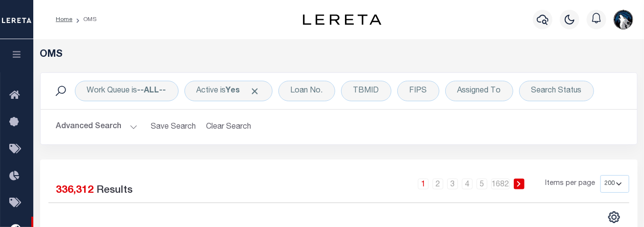
click at [607, 94] on div "Work Queue is --ALL-- Active is Yes Loan No. Is Contains 217634 Cancel Apply TB…" at bounding box center [338, 91] width 581 height 21
click at [554, 113] on div "Advanced Search Save Search Clear Search tblSearchTopScreen_dynamictable_____De…" at bounding box center [339, 127] width 597 height 35
click at [301, 93] on div "Loan No. Is Contains 217634 Cancel Apply" at bounding box center [307, 91] width 57 height 21
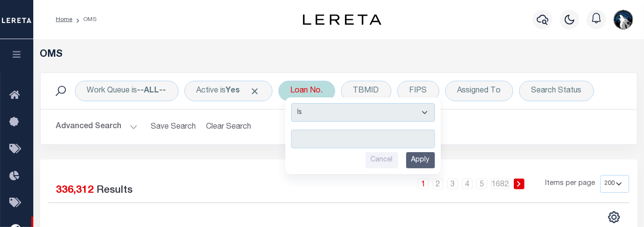
click at [360, 144] on input "text" at bounding box center [363, 139] width 144 height 19
type input "217634"
drag, startPoint x: 430, startPoint y: 157, endPoint x: 438, endPoint y: 151, distance: 9.4
click at [435, 152] on div "Cancel Apply" at bounding box center [363, 160] width 144 height 16
click at [426, 157] on input "Apply" at bounding box center [420, 160] width 29 height 16
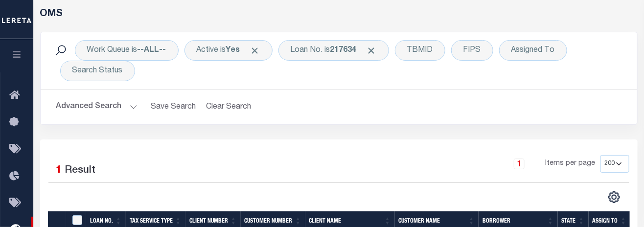
scroll to position [128, 0]
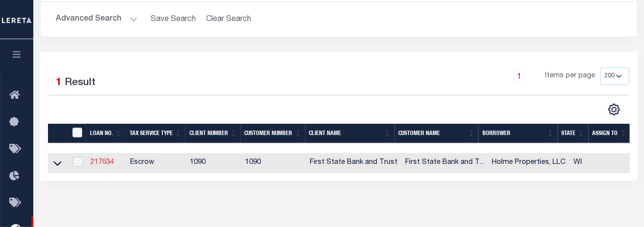
click at [105, 166] on link "217634" at bounding box center [103, 162] width 24 height 7
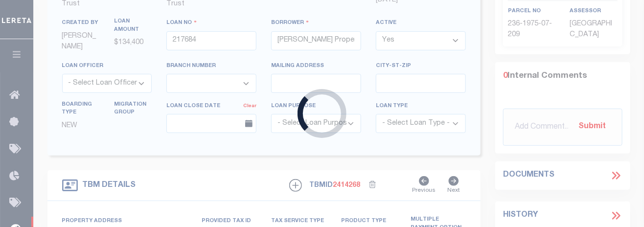
type input "217634"
type input "Holme Properties, LLC"
select select "10"
type input "2400 Foxglove Way Suite 3"
type input "236-1975-07-210"
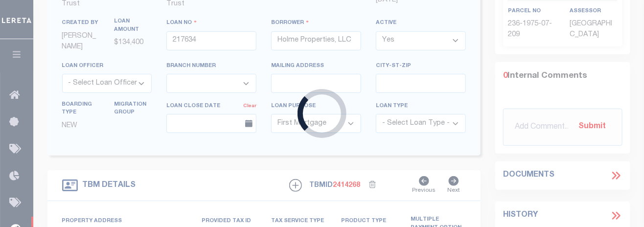
select select
select select "1206"
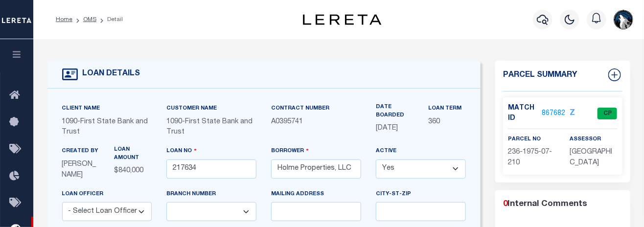
click at [550, 109] on link "867682" at bounding box center [554, 114] width 24 height 10
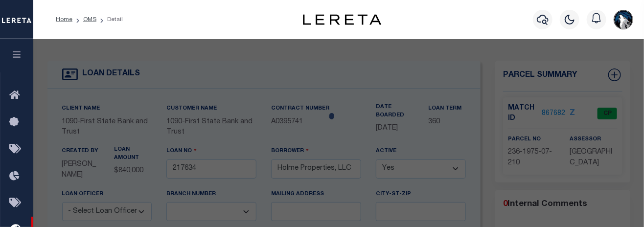
select select "AS"
checkbox input "false"
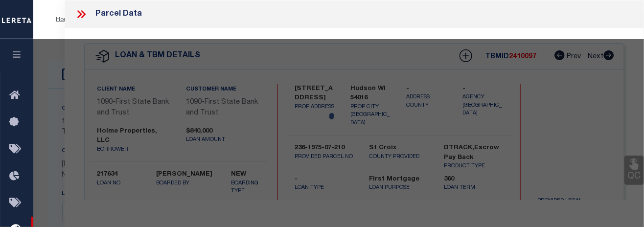
select select "CP"
type input "GSG B LLC,"
type input "2400 FOXGLOVE WAY STE 3"
checkbox input "false"
type input "HUDSON WI 54016"
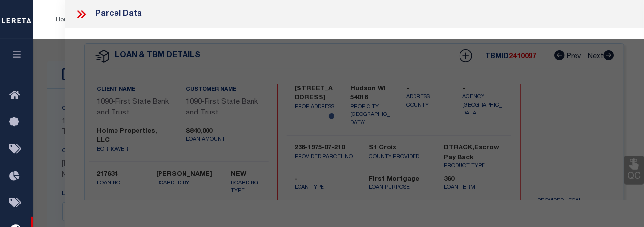
type textarea "HANLEY OFFICE PARK CONDOMINIUM PLAT UNIT 3"
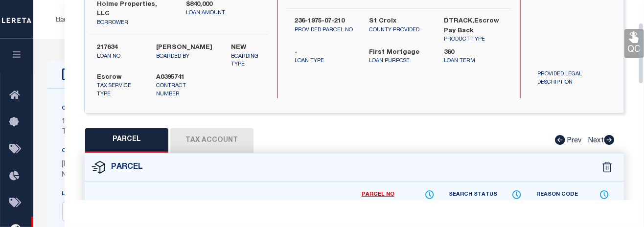
scroll to position [208, 0]
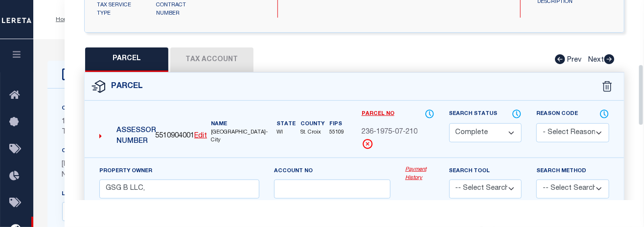
drag, startPoint x: 643, startPoint y: 31, endPoint x: 640, endPoint y: 95, distance: 64.2
click at [640, 95] on div "Parcel Data QC QC QC - Select Status - Ready to QC" at bounding box center [355, 100] width 580 height 200
click at [208, 48] on button "Tax Account" at bounding box center [211, 60] width 83 height 24
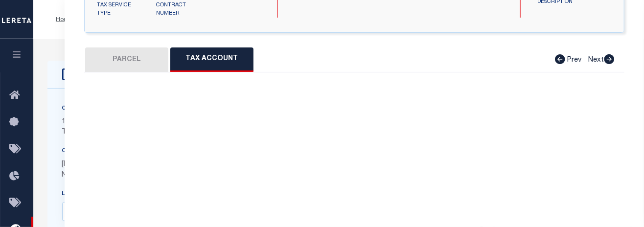
select select "100"
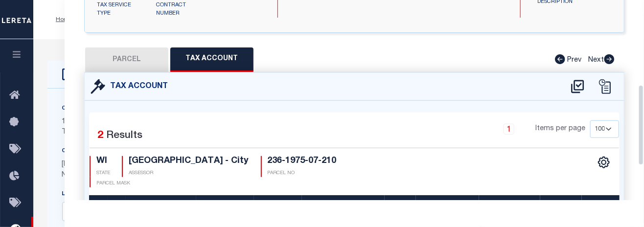
drag, startPoint x: 640, startPoint y: 93, endPoint x: 642, endPoint y: 118, distance: 25.1
click at [642, 118] on div "QC QC QC" at bounding box center [355, 60] width 580 height 479
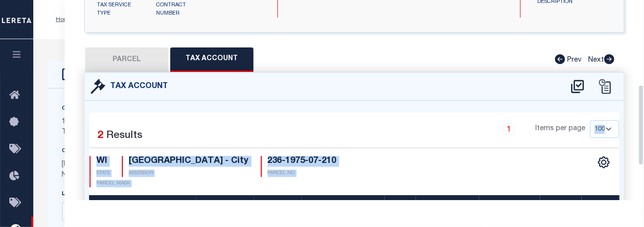
drag, startPoint x: 639, startPoint y: 118, endPoint x: 639, endPoint y: 153, distance: 35.3
click at [639, 153] on div "QC QC QC" at bounding box center [355, 60] width 580 height 479
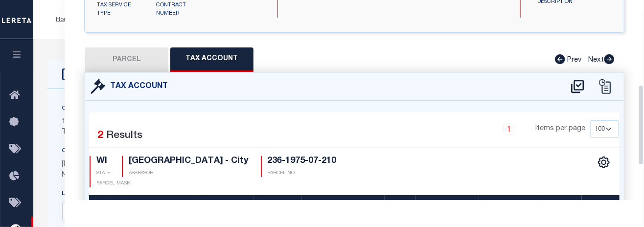
drag, startPoint x: 454, startPoint y: 111, endPoint x: 457, endPoint y: 103, distance: 8.2
click at [457, 113] on div "Selected 2 Results 1 Items per page 10 25 50 100 WI STATE ASSESSOR" at bounding box center [354, 189] width 531 height 152
click at [643, 107] on div "Parcel Data QC QC QC - Select Status - Ready to QC" at bounding box center [355, 100] width 580 height 200
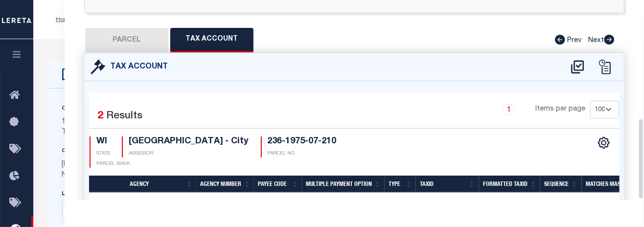
scroll to position [293, 0]
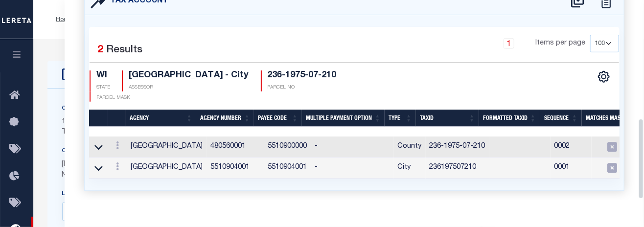
drag, startPoint x: 642, startPoint y: 100, endPoint x: 646, endPoint y: 136, distance: 36.0
click at [120, 143] on link at bounding box center [117, 147] width 11 height 8
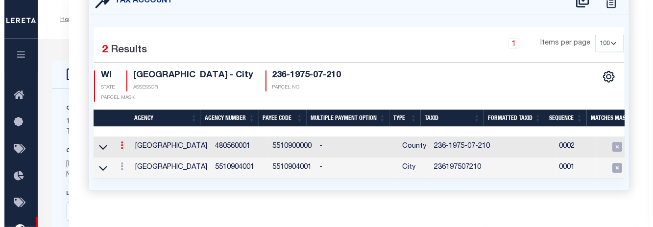
scroll to position [279, 0]
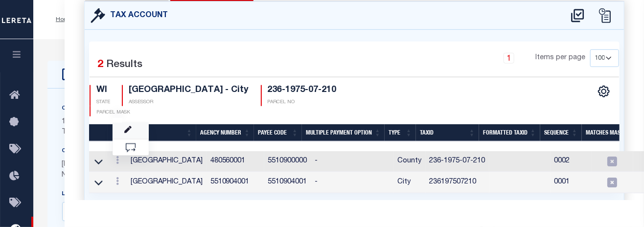
click at [132, 123] on link at bounding box center [131, 131] width 36 height 16
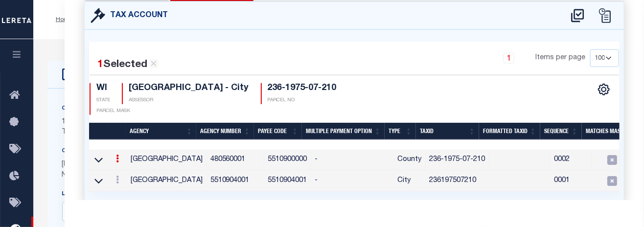
type input "236-1975-07-210"
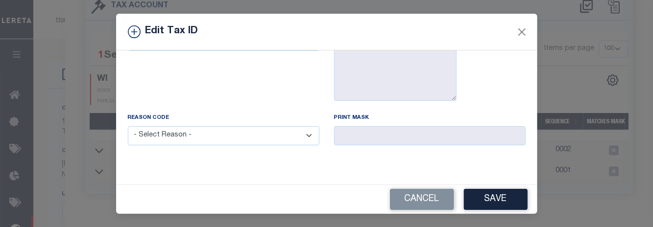
scroll to position [0, 0]
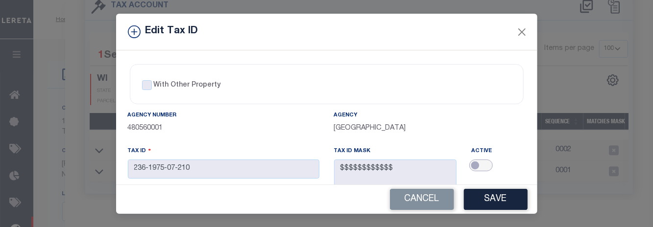
click at [482, 166] on input "checkbox" at bounding box center [481, 166] width 24 height 12
checkbox input "true"
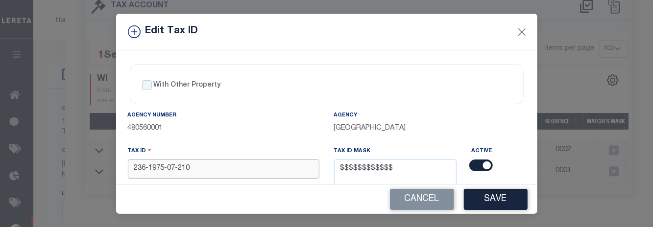
click at [271, 168] on input "236-1975-07-210" at bounding box center [223, 169] width 191 height 19
type input "2"
type input "236197507210"
click at [484, 198] on button "Save" at bounding box center [496, 199] width 64 height 21
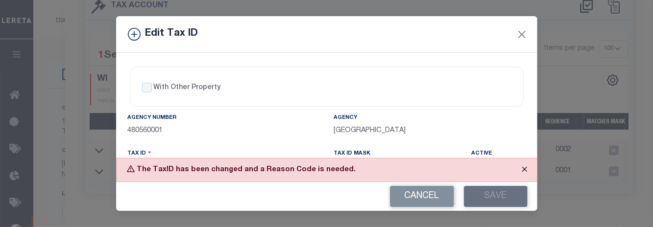
click at [519, 169] on button "Close" at bounding box center [524, 170] width 24 height 22
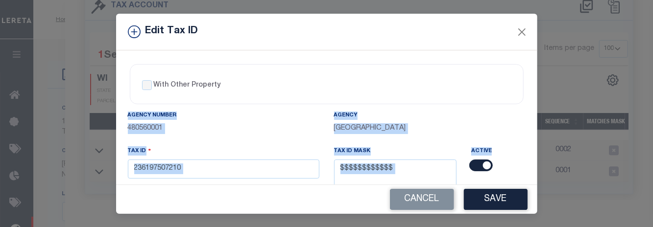
drag, startPoint x: 533, startPoint y: 89, endPoint x: 533, endPoint y: 108, distance: 18.6
click at [533, 108] on div "With Other Property With Other Property Type Temporary Permanent Parent Parcel …" at bounding box center [326, 117] width 421 height 134
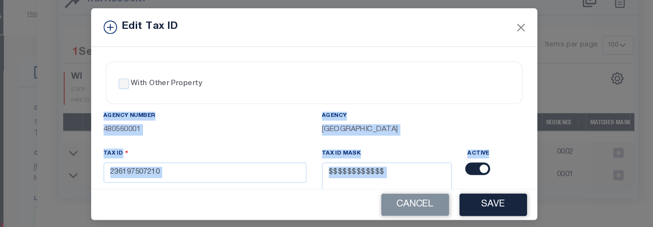
scroll to position [56, 0]
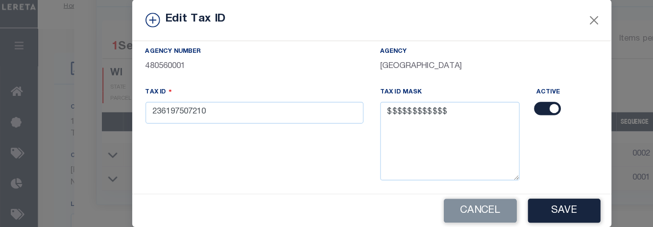
click at [479, 124] on div "Active" at bounding box center [498, 137] width 69 height 95
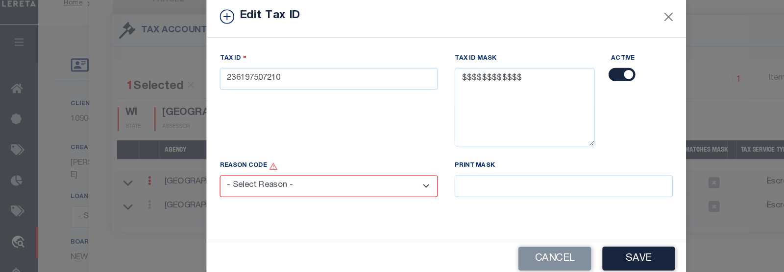
scroll to position [88, 0]
click at [364, 178] on select "- Select Reason - 099 - Other (Provide additional detail) ACT - Agency Changed …" at bounding box center [288, 180] width 191 height 19
select select "099"
click at [193, 172] on select "- Select Reason - 099 - Other (Provide additional detail) ACT - Agency Changed …" at bounding box center [288, 180] width 191 height 19
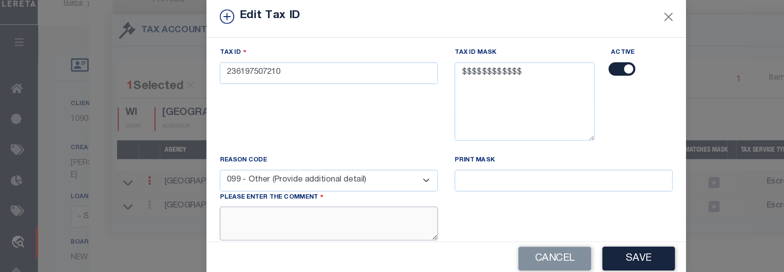
click at [335, 218] on textarea at bounding box center [288, 214] width 191 height 30
type textarea "q"
type textarea "match to PTDB"
click at [553, 227] on div "Cancel Save" at bounding box center [391, 244] width 421 height 29
drag, startPoint x: 551, startPoint y: 241, endPoint x: 553, endPoint y: 222, distance: 18.8
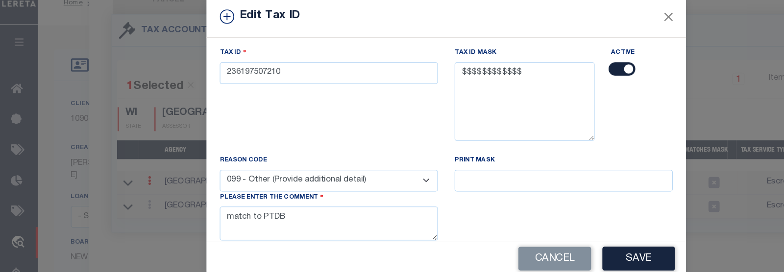
click at [553, 222] on div "Edit Tax ID With Other Property With Other Property Type Temporary Permanent Pa…" at bounding box center [391, 136] width 421 height 245
drag, startPoint x: 554, startPoint y: 238, endPoint x: 561, endPoint y: 218, distance: 21.4
click at [561, 218] on div "Edit Tax ID With Other Property With Other Property Type Temporary Permanent Pa…" at bounding box center [391, 136] width 421 height 245
click at [564, 227] on button "Save" at bounding box center [561, 244] width 64 height 21
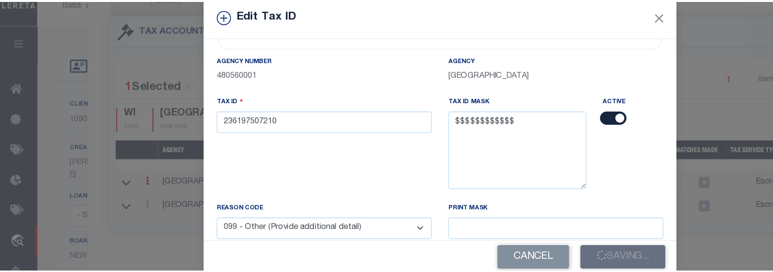
scroll to position [0, 0]
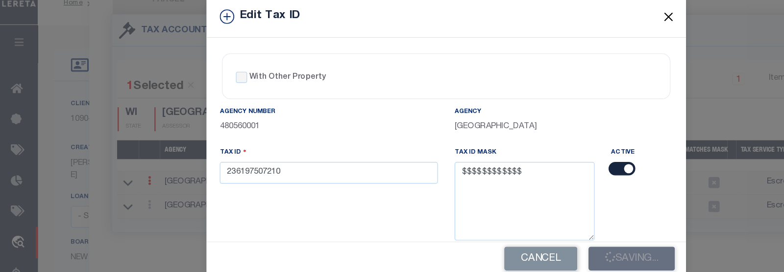
click at [583, 33] on button "Close" at bounding box center [587, 31] width 13 height 13
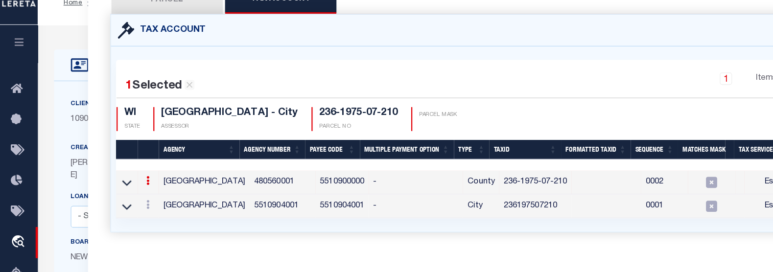
click at [130, 172] on icon at bounding box center [130, 176] width 3 height 8
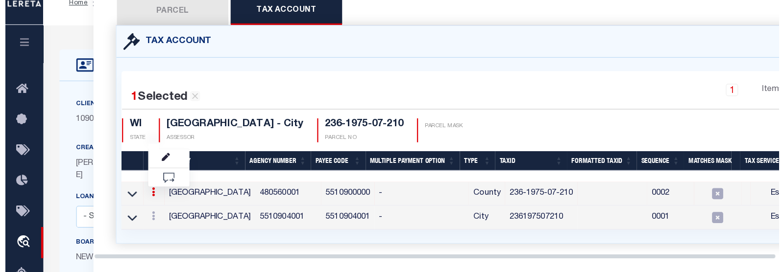
scroll to position [223, 0]
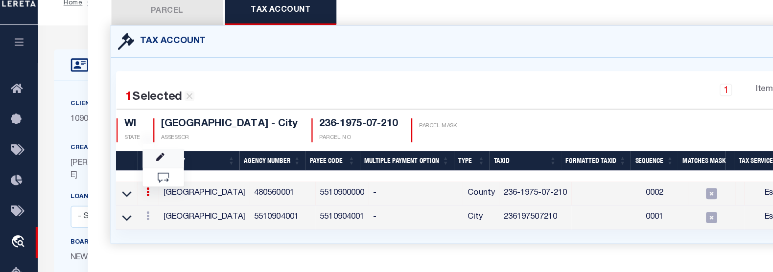
click at [147, 154] on link at bounding box center [143, 157] width 36 height 16
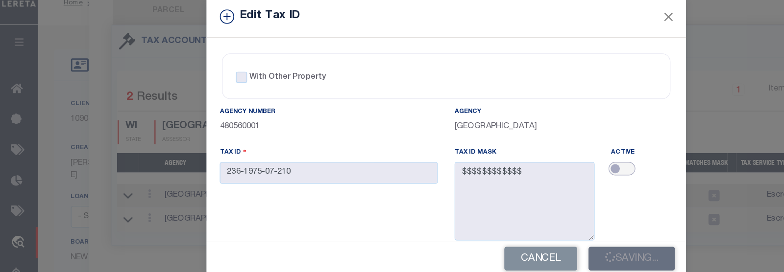
click at [539, 165] on input "checkbox" at bounding box center [546, 166] width 24 height 12
checkbox input "true"
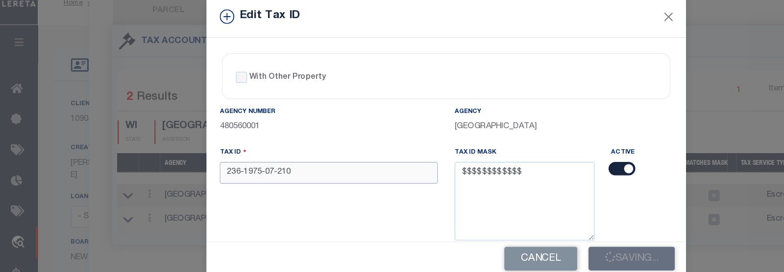
click at [316, 178] on input "236-1975-07-210" at bounding box center [288, 169] width 191 height 19
type input "2"
type input "236197507210"
click at [540, 227] on div "Cancel Saving..." at bounding box center [391, 244] width 421 height 29
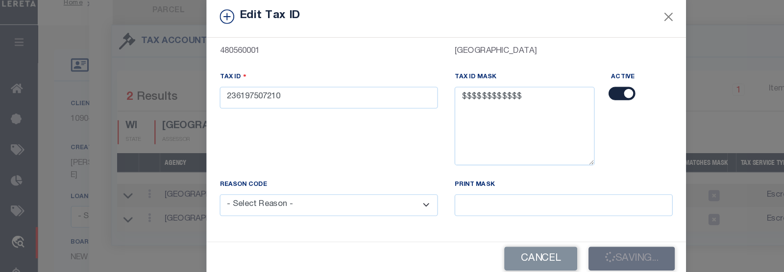
scroll to position [64, 0]
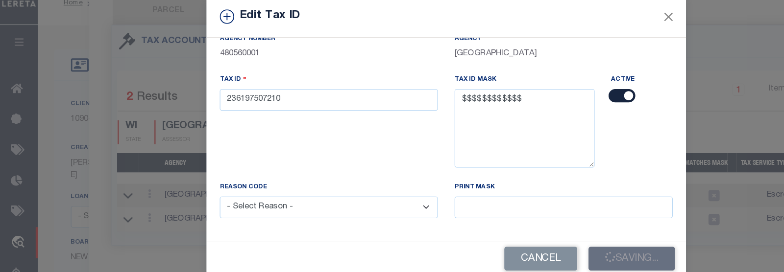
click at [367, 199] on select "- Select Reason - 099 - Other (Provide additional detail) ACT - Agency Changed …" at bounding box center [288, 199] width 191 height 19
select select "099"
click at [193, 194] on select "- Select Reason - 099 - Other (Provide additional detail) ACT - Agency Changed …" at bounding box center [288, 199] width 191 height 19
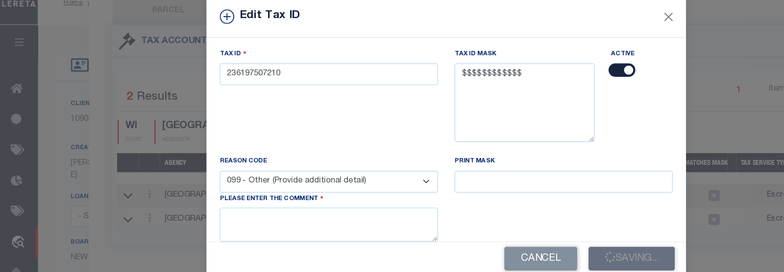
scroll to position [130, 0]
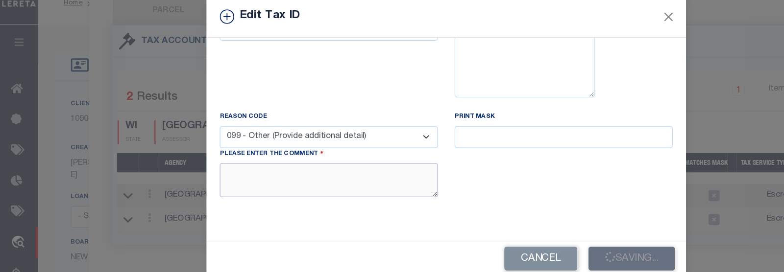
click at [337, 162] on textarea at bounding box center [288, 176] width 191 height 30
type textarea "match to PTDB"
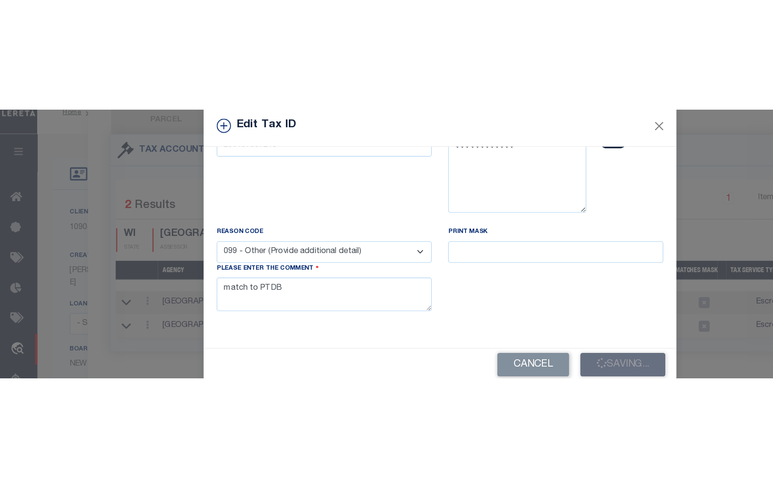
scroll to position [0, 0]
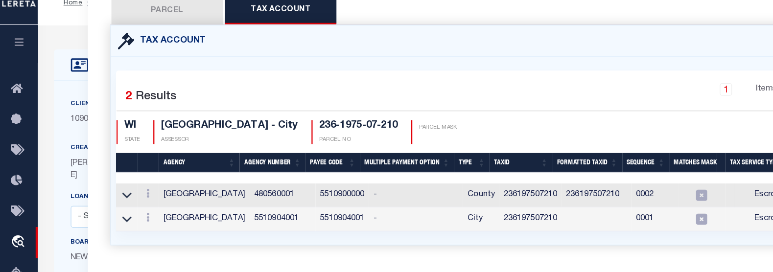
select select
type textarea "TAX ID Update last comment: match to PTDB"
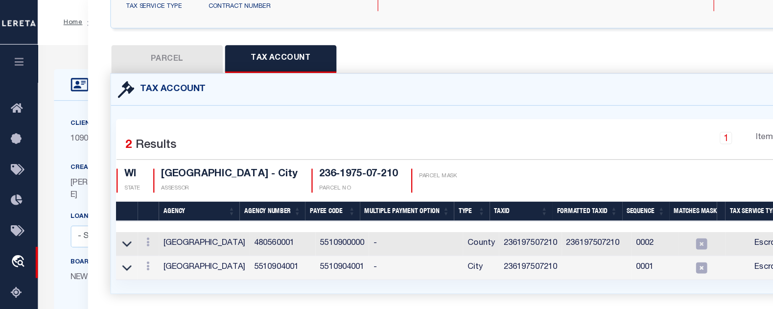
scroll to position [205, 0]
click at [153, 48] on button "PARCEL" at bounding box center [147, 52] width 98 height 24
select select "AS"
checkbox input "false"
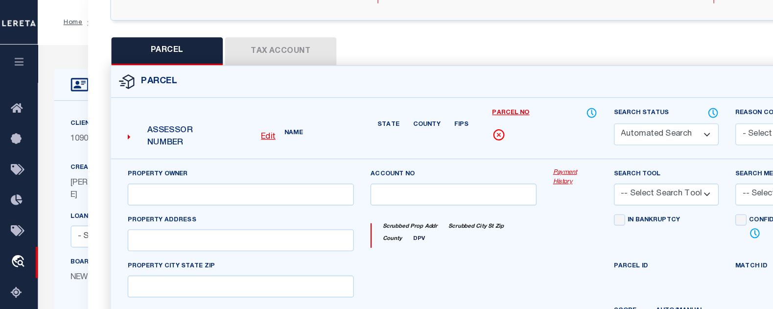
select select "CP"
type input "GSG B LLC,"
type input "2400 FOXGLOVE WAY STE 3"
checkbox input "false"
type input "HUDSON WI 54016"
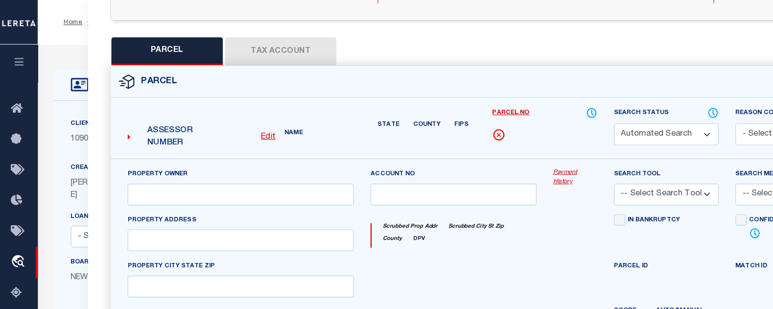
type textarea "HANLEY OFFICE PARK CONDOMINIUM PLAT UNIT 3"
type textarea "match to PTDB"
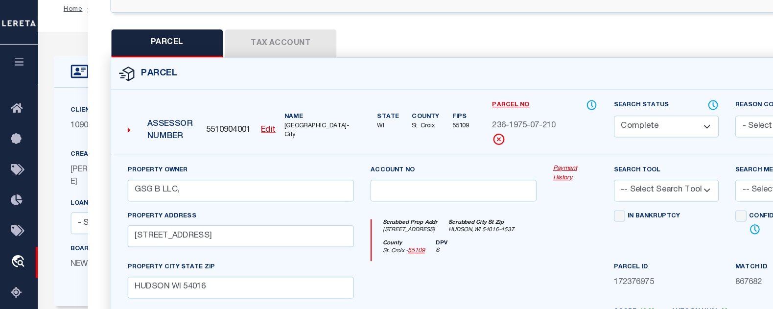
scroll to position [0, 0]
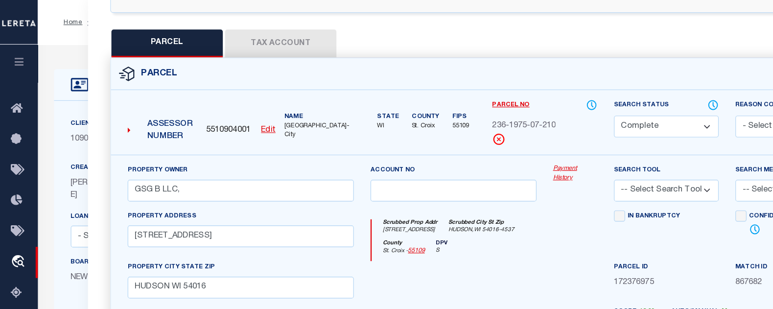
drag, startPoint x: 255, startPoint y: 47, endPoint x: 261, endPoint y: 46, distance: 6.1
click at [261, 46] on button "Tax Account" at bounding box center [247, 38] width 98 height 24
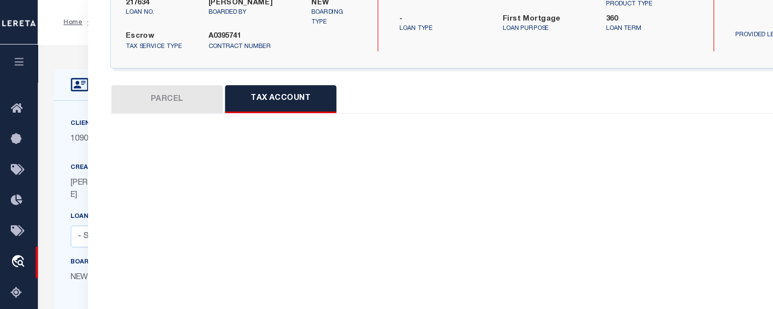
select select "100"
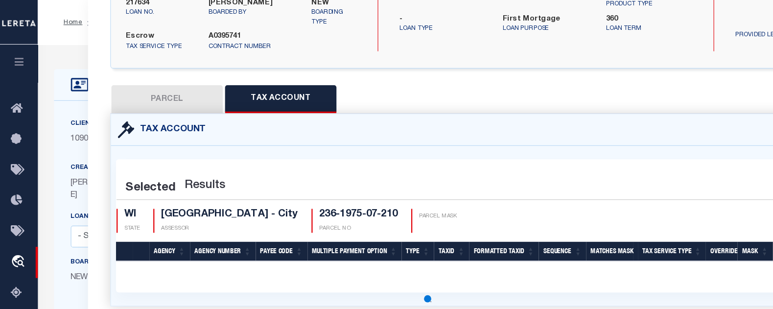
scroll to position [205, 0]
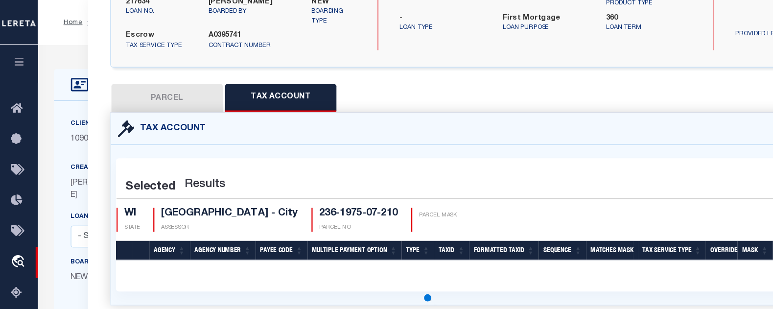
select select "100"
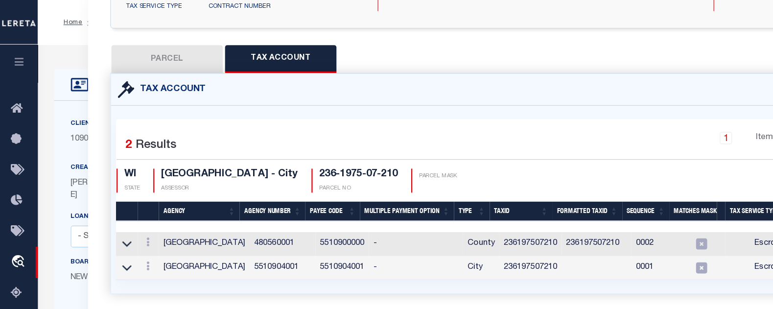
click at [644, 93] on div "Selected 2 Results 1 Items per page 10 25 50 100 WI STATE" at bounding box center [425, 175] width 656 height 165
click at [150, 48] on button "PARCEL" at bounding box center [147, 52] width 98 height 24
select select "AS"
checkbox input "false"
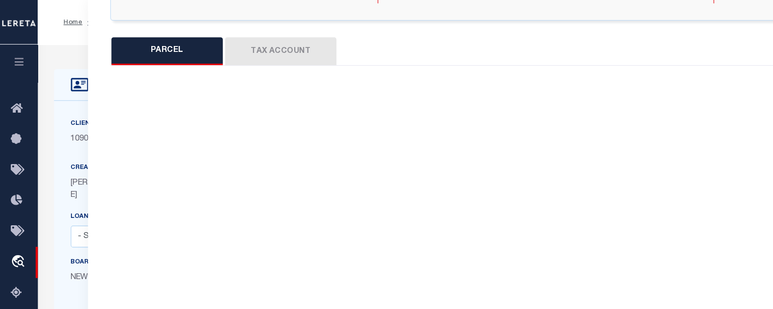
select select "CP"
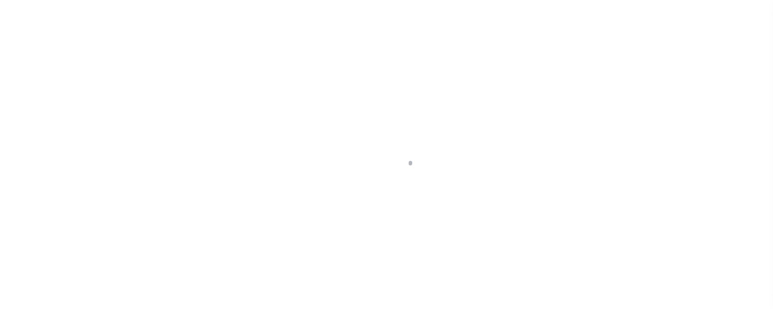
select select "1206"
select select "10"
select select "Escrow"
type input "2400 Foxglove Way Suite 3"
type input "236-1975-07-210"
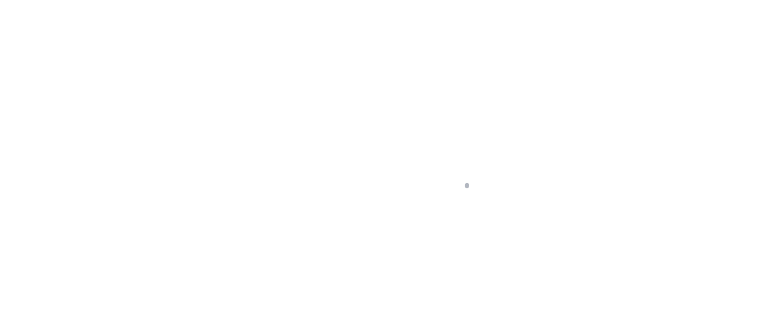
select select
type input "Hudson WI 54016"
type input "WI"
select select
type textarea "TAX ID Update last comment: match to PTDB"
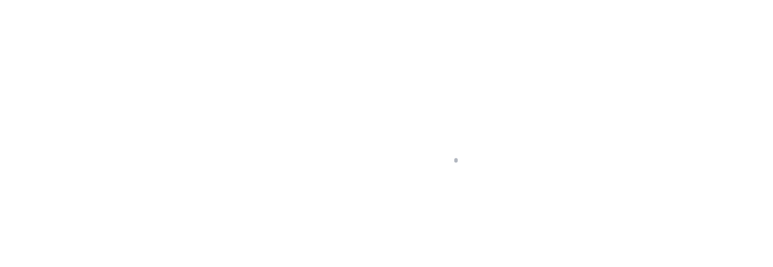
scroll to position [71, 0]
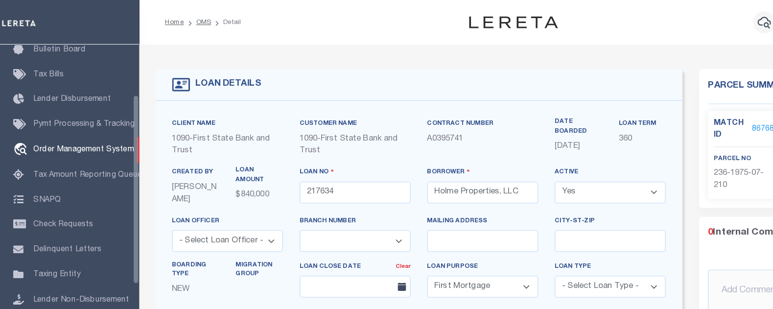
select select "200"
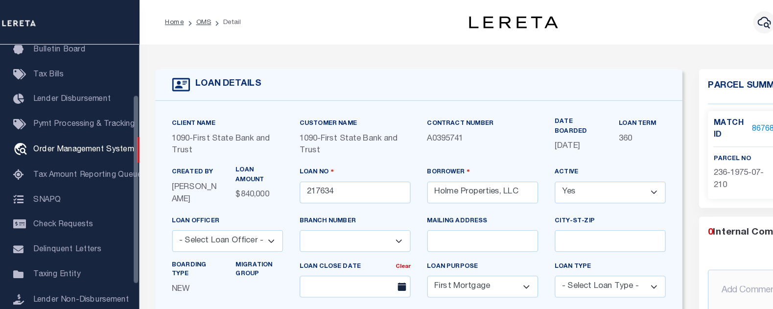
select select "200"
click at [177, 17] on link "OMS" at bounding box center [178, 20] width 13 height 6
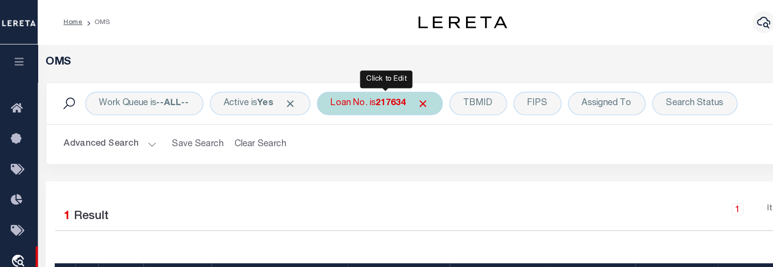
click at [384, 95] on div "Loan No. is 217634" at bounding box center [334, 91] width 111 height 21
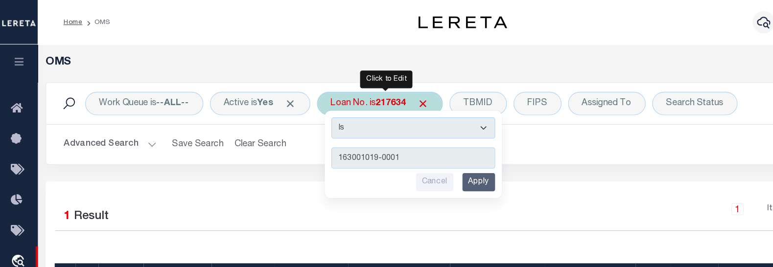
type input "163001019-00016"
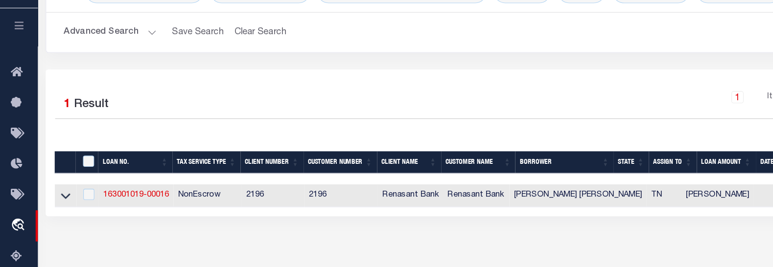
scroll to position [99, 0]
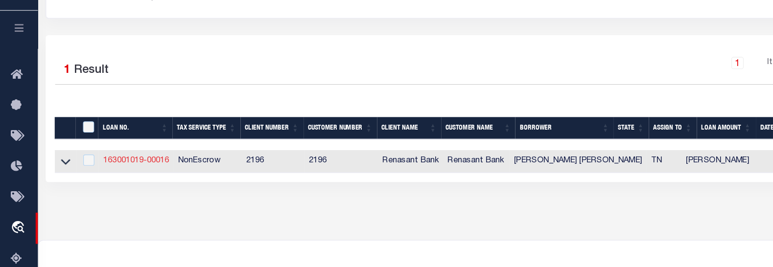
click at [132, 175] on link "163001019-00016" at bounding box center [120, 171] width 58 height 7
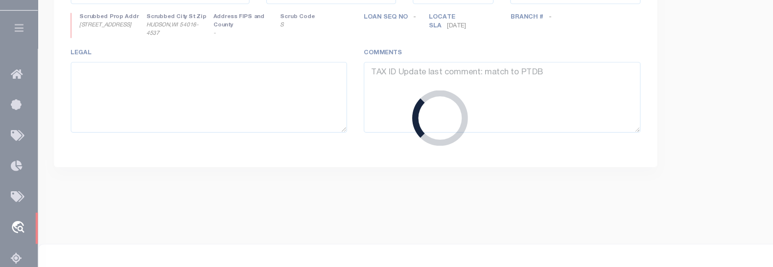
type input "163001019-00016"
type input "SHELTON JESSE TYLER"
select select
select select "NonEscrow"
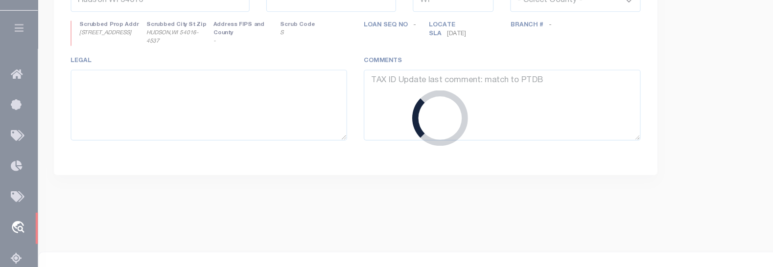
select select "5108"
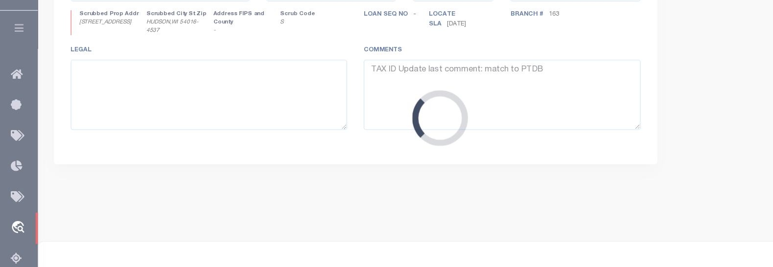
type input "2324 INGLEWOOD DR"
select select
type input "KINGSPORT TN 37664"
type input "TN"
select select
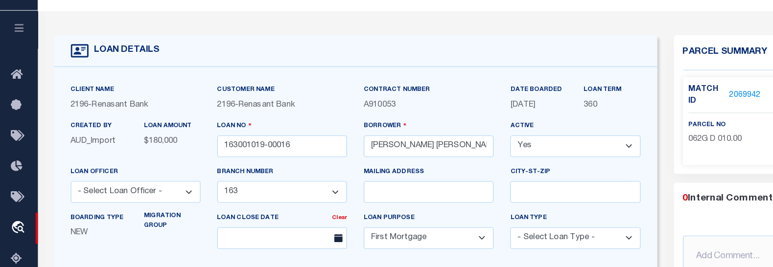
click at [646, 114] on link "2069942" at bounding box center [654, 114] width 27 height 10
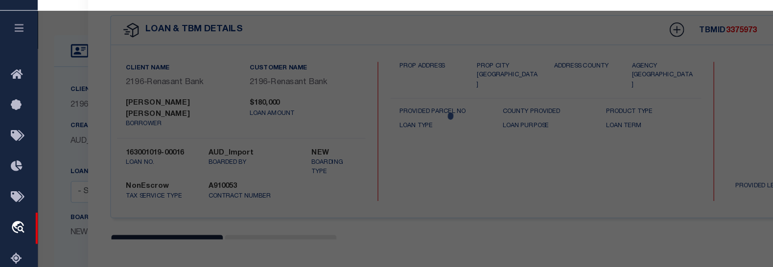
checkbox input "false"
select select "CP"
type input "SHELTON JESSE"
select select "AGW"
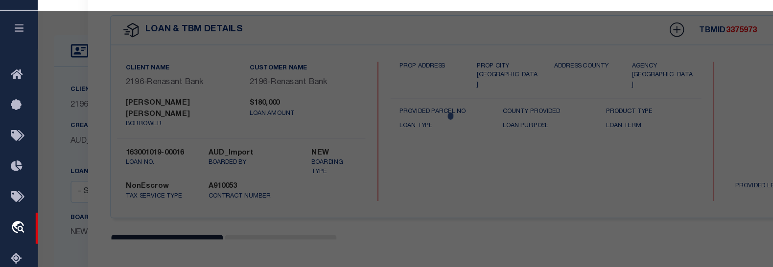
select select
type input "2324 INGLEWOOD DR"
checkbox input "false"
type input "KINGSPORT TN 37664"
type textarea "MOUNTAIN VIEW ADD LOT 7 BLK 3"
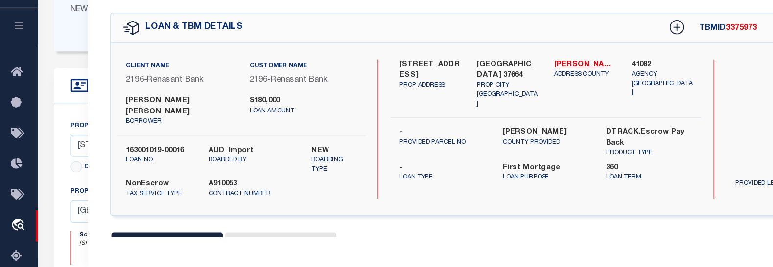
scroll to position [210, 0]
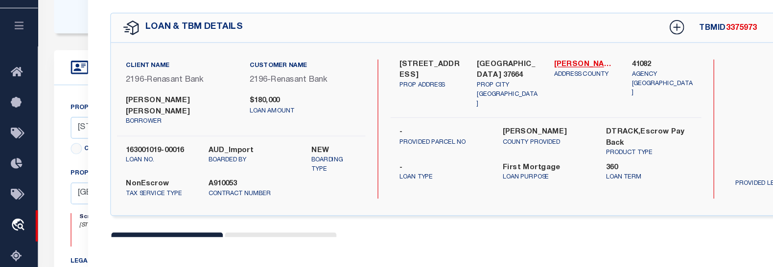
click at [256, 239] on button "Tax Account" at bounding box center [247, 249] width 98 height 24
select select "100"
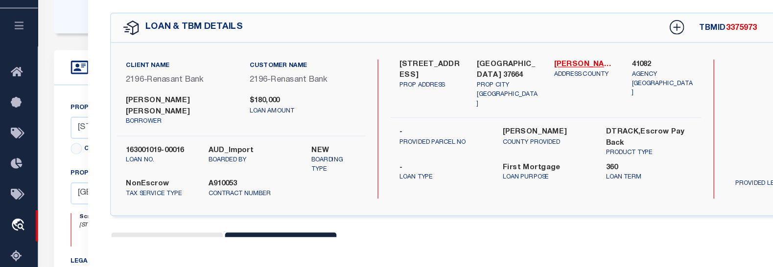
select select "100"
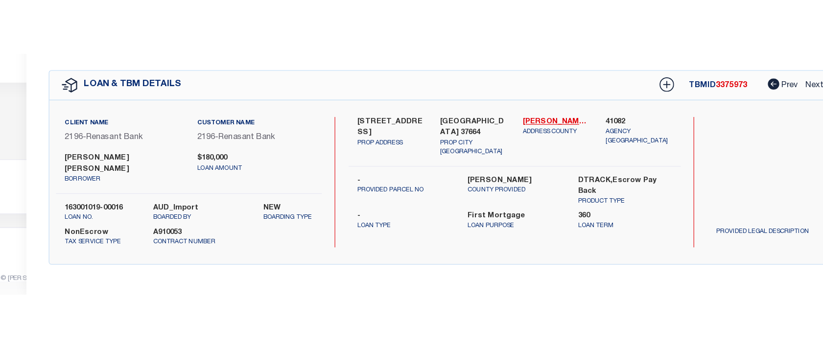
scroll to position [0, 0]
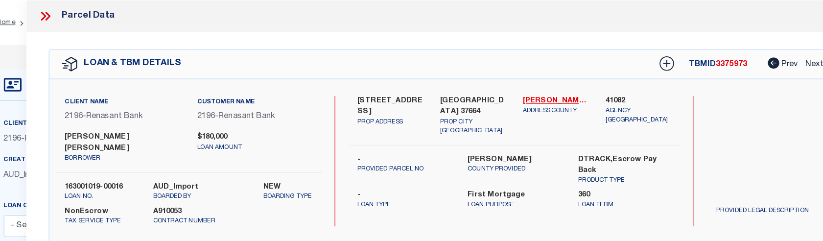
click at [92, 12] on div "Parcel Data" at bounding box center [452, 14] width 741 height 28
click at [96, 16] on icon at bounding box center [99, 14] width 13 height 13
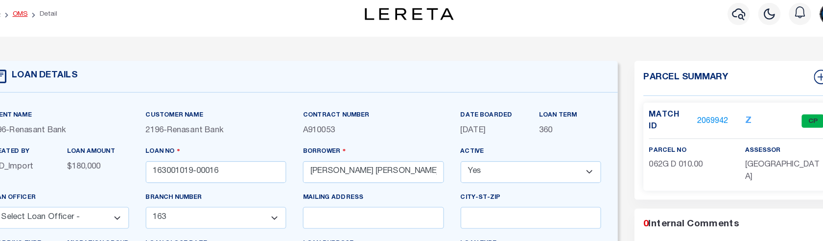
click at [88, 21] on link "OMS" at bounding box center [89, 20] width 13 height 6
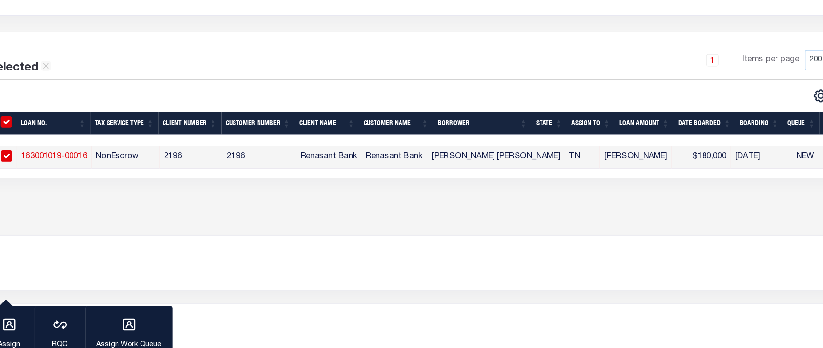
scroll to position [97, 0]
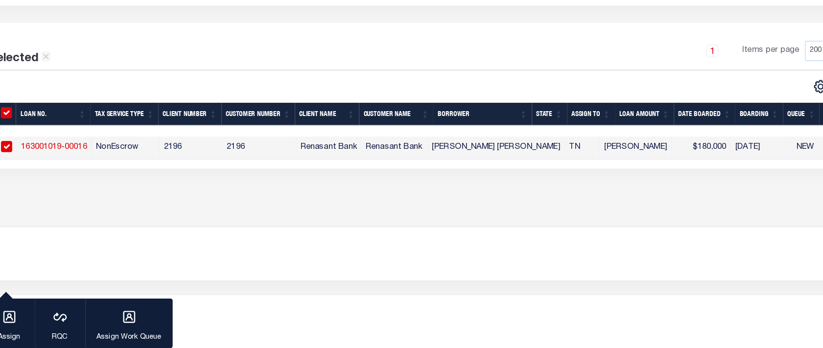
click at [117, 168] on td "163001019-00016" at bounding box center [120, 173] width 66 height 20
checkbox input "false"
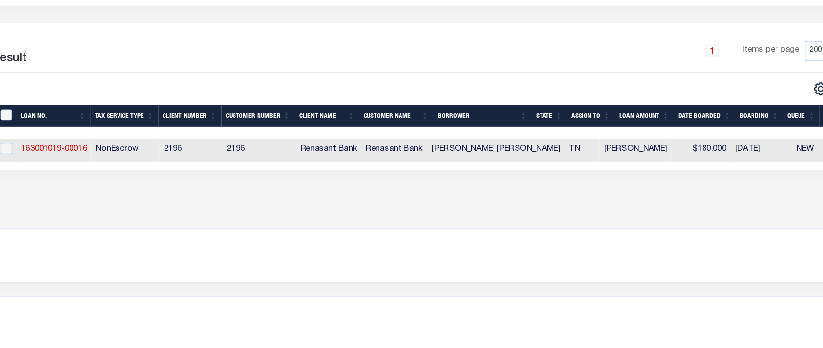
drag, startPoint x: 519, startPoint y: 341, endPoint x: 518, endPoint y: 252, distance: 88.6
click at [518, 252] on div "OMS Work Queue is --ALL-- Active is Yes Loan No. is 163001019-00016 TBMID FIPS …" at bounding box center [428, 146] width 790 height 408
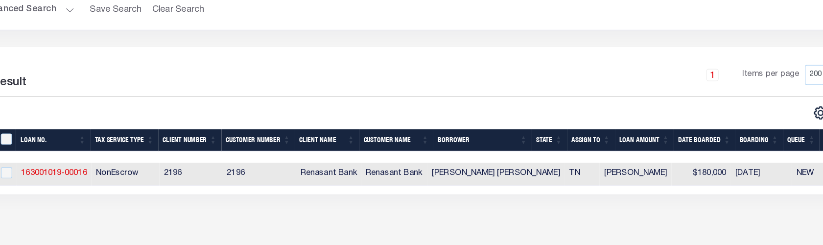
scroll to position [0, 0]
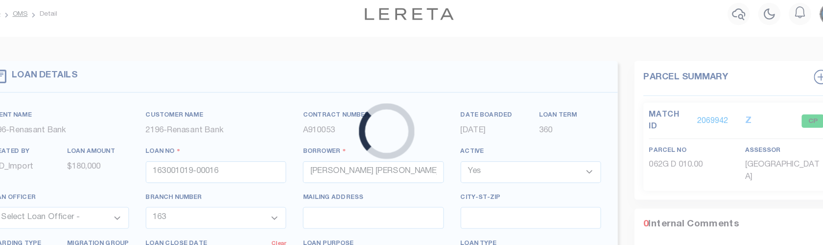
select select
select select "5108"
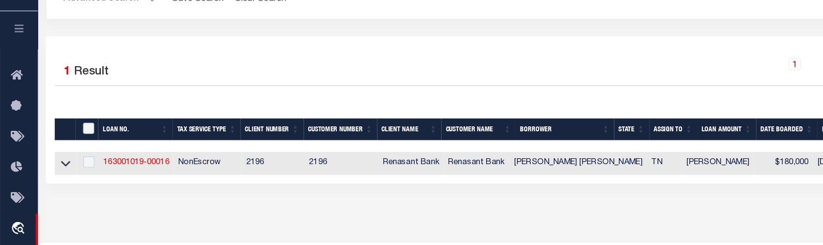
scroll to position [99, 0]
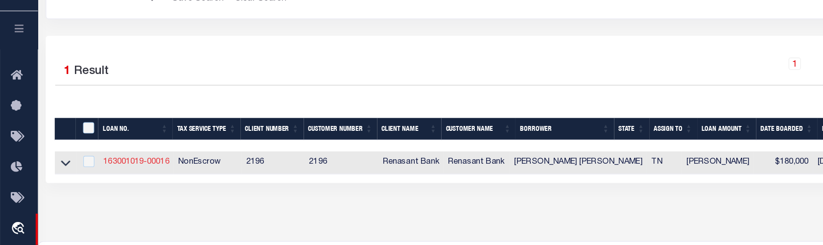
click at [133, 170] on link "163001019-00016" at bounding box center [120, 171] width 58 height 7
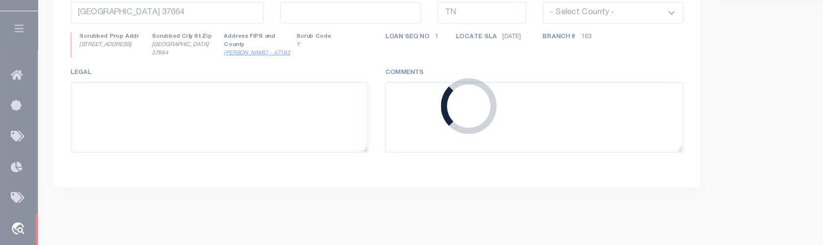
select select
select select "5108"
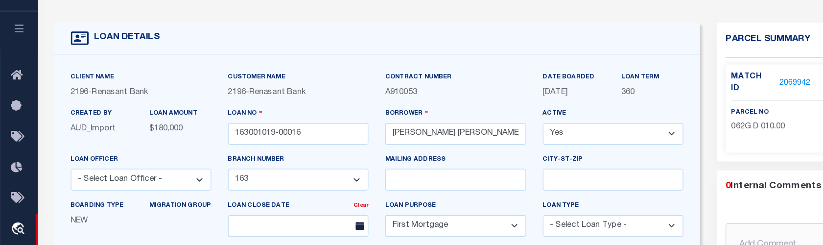
scroll to position [18, 0]
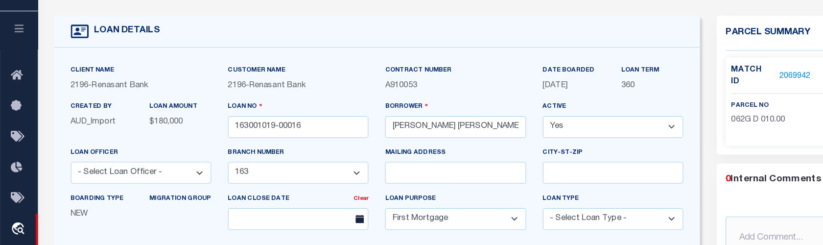
click at [686, 91] on link "2069942" at bounding box center [698, 96] width 27 height 10
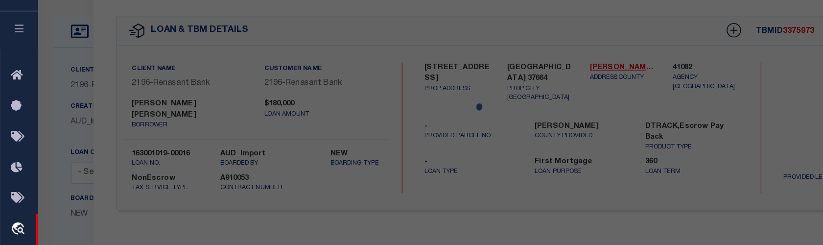
select select "AS"
select select
checkbox input "false"
select select "CP"
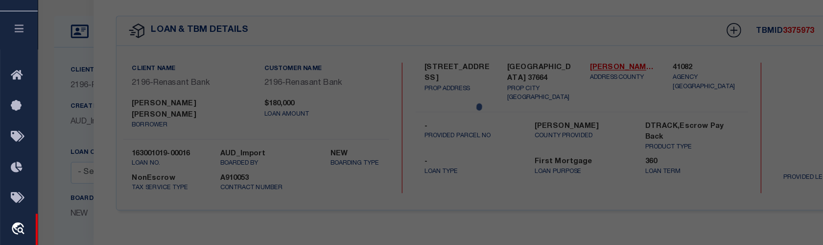
type input "SHELTON JESSE"
select select "AGW"
select select
type input "2324 INGLEWOOD DR"
checkbox input "false"
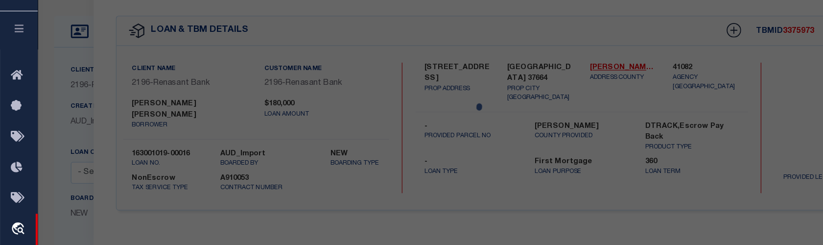
type input "KINGSPORT TN 37664"
type textarea "MOUNTAIN VIEW ADD LOT 7 BLK 3"
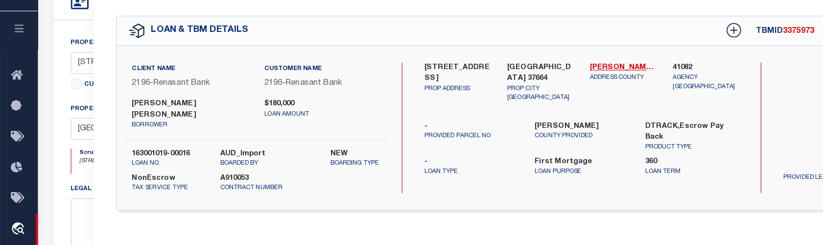
scroll to position [0, 0]
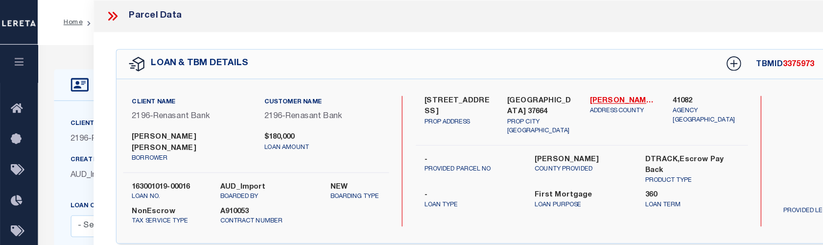
click at [714, 126] on div "Search by Legal Customer" at bounding box center [739, 116] width 117 height 64
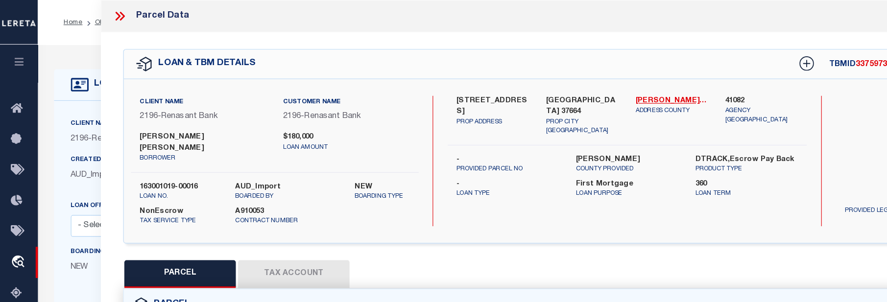
drag, startPoint x: 778, startPoint y: 130, endPoint x: 777, endPoint y: 118, distance: 12.3
click at [773, 118] on div "Search by Legal Customer" at bounding box center [797, 116] width 126 height 64
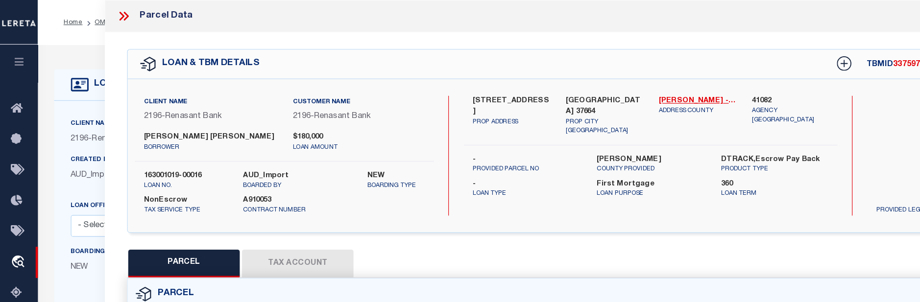
drag, startPoint x: 102, startPoint y: 8, endPoint x: 105, endPoint y: 1, distance: 7.3
click at [105, 1] on div "Parcel Data" at bounding box center [506, 14] width 828 height 28
click at [111, 6] on div "Parcel Data" at bounding box center [506, 14] width 828 height 28
click at [107, 23] on div "Parcel Data" at bounding box center [506, 14] width 828 height 28
click at [107, 14] on icon at bounding box center [108, 14] width 13 height 13
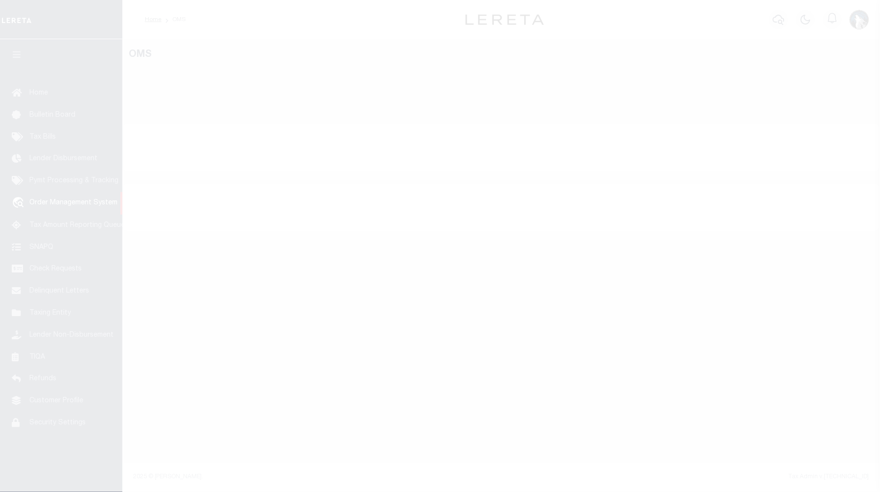
select select "200"
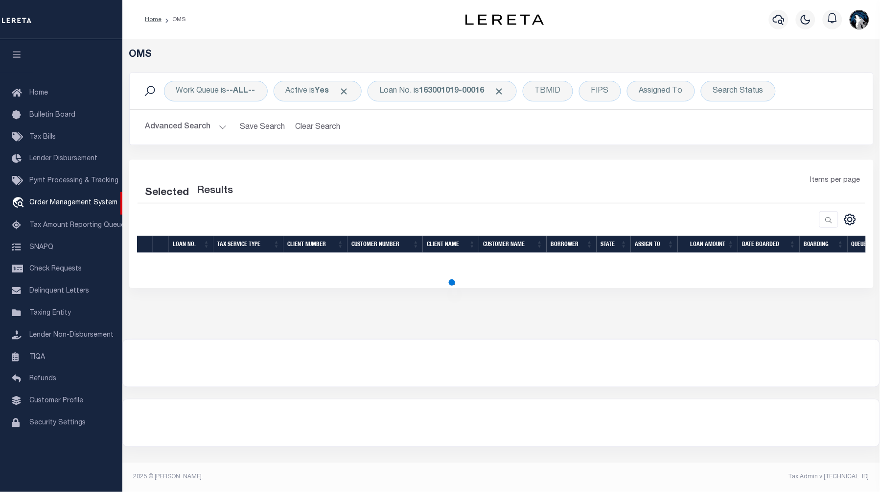
select select "200"
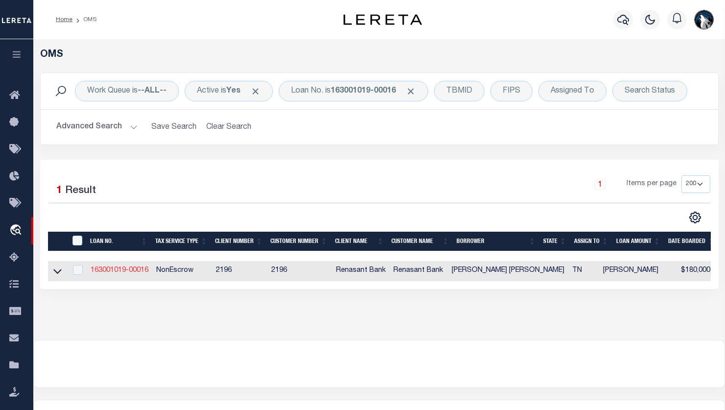
click at [131, 274] on link "163001019-00016" at bounding box center [120, 270] width 58 height 7
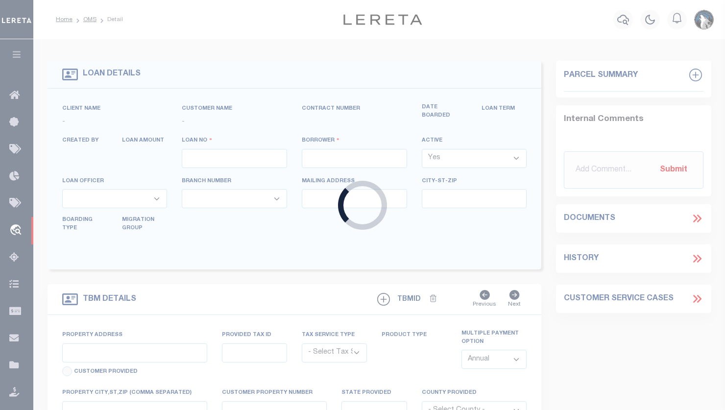
type input "163001019-00016"
type input "SHELTON JESSE TYLER"
select select
select select "10"
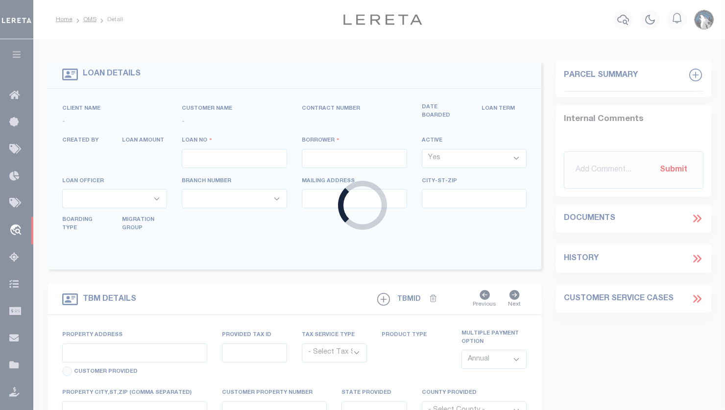
select select "NonEscrow"
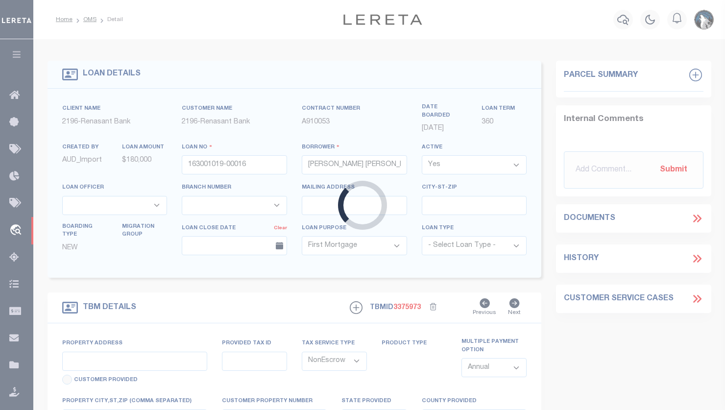
click at [131, 275] on div "Loading..." at bounding box center [362, 205] width 725 height 410
select select "5108"
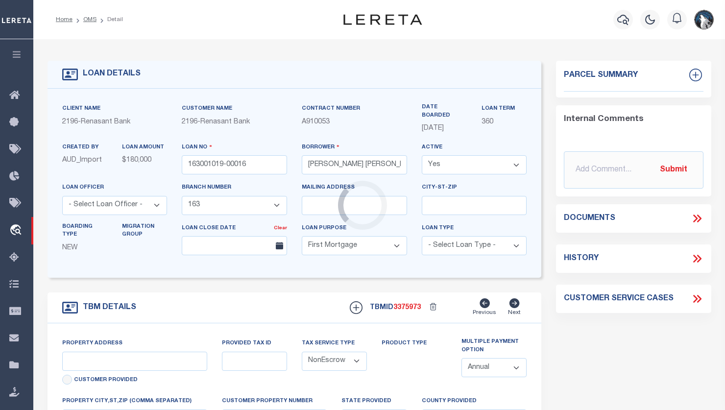
type input "2324 INGLEWOOD DR"
select select
type input "KINGSPORT TN 37664"
type input "TN"
select select
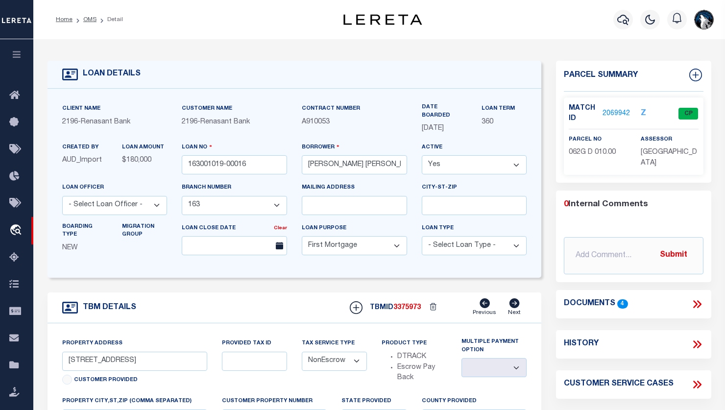
click at [610, 112] on link "2069942" at bounding box center [615, 114] width 27 height 10
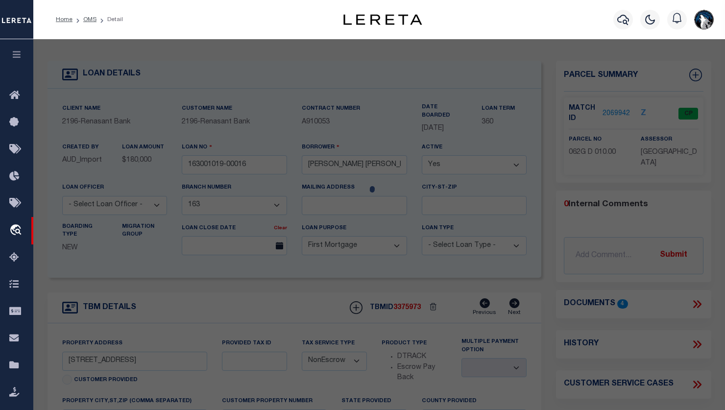
checkbox input "false"
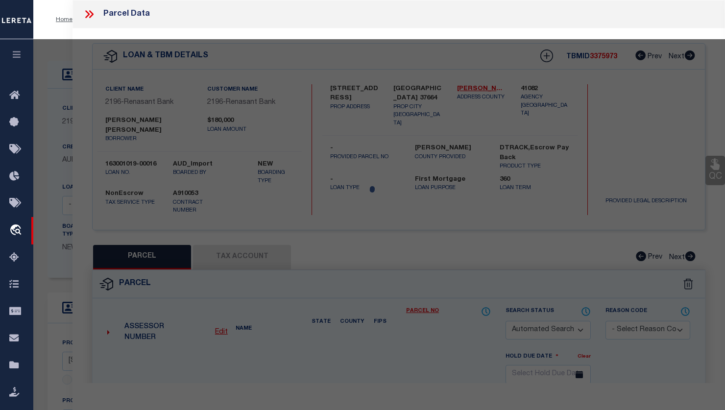
select select "CP"
type input "SHELTON JESSE"
select select "AGW"
select select
type input "2324 INGLEWOOD DR"
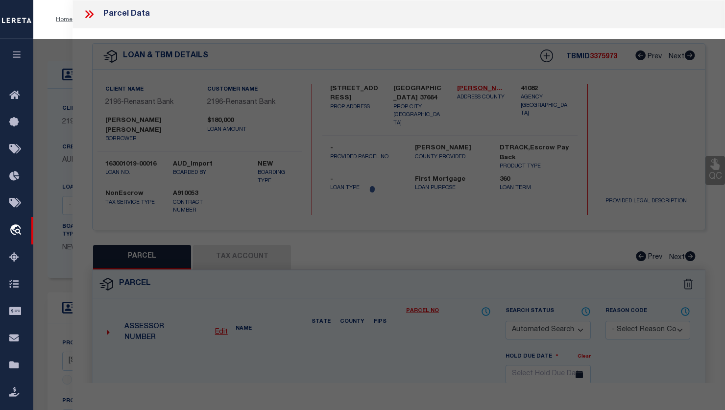
checkbox input "false"
type input "KINGSPORT TN 37664"
type textarea "MOUNTAIN VIEW ADD LOT 7 BLK 3"
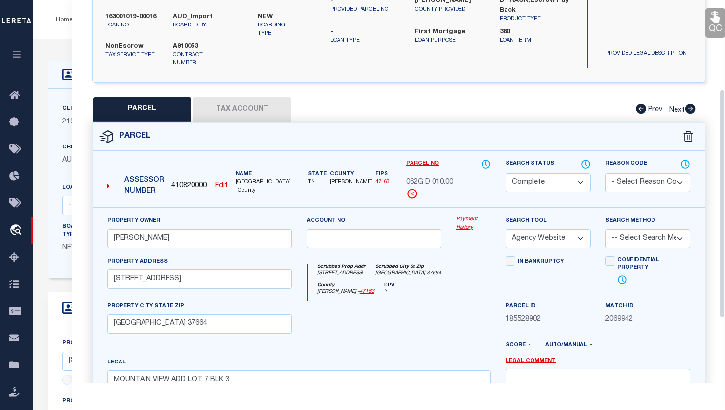
drag, startPoint x: 722, startPoint y: 119, endPoint x: 717, endPoint y: 207, distance: 87.8
click at [717, 207] on div "Parcel Data QC QC QC - Select Status - Ready to QC" at bounding box center [398, 191] width 652 height 383
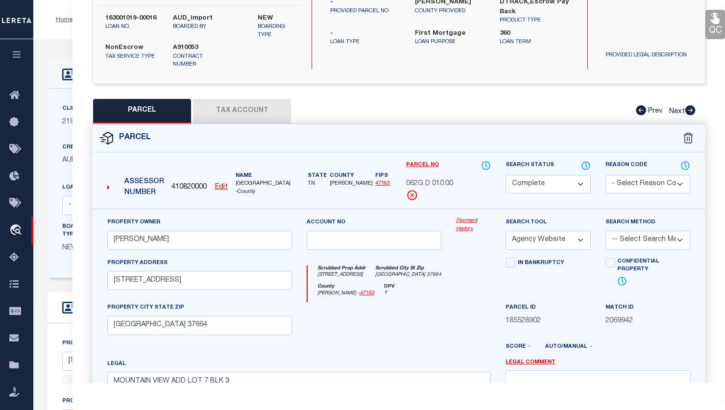
click at [242, 99] on button "Tax Account" at bounding box center [242, 111] width 98 height 24
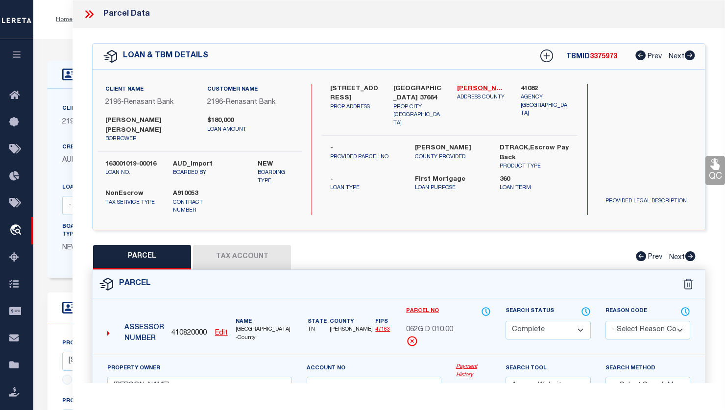
select select "100"
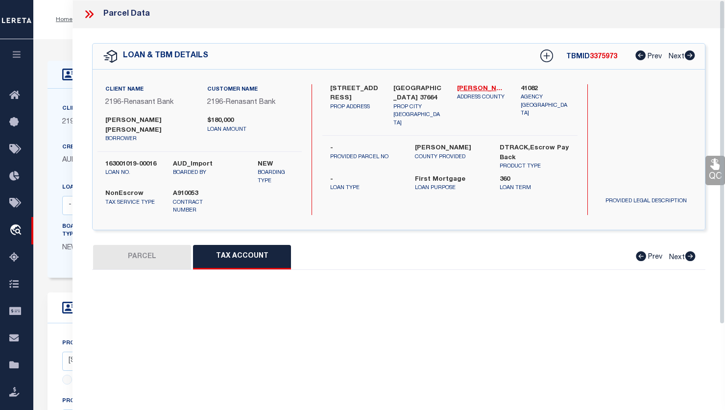
select select "100"
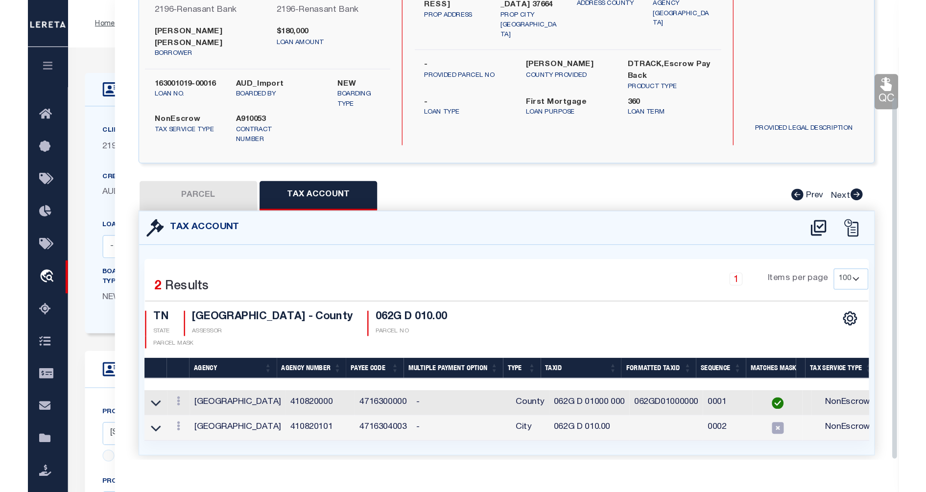
scroll to position [101, 0]
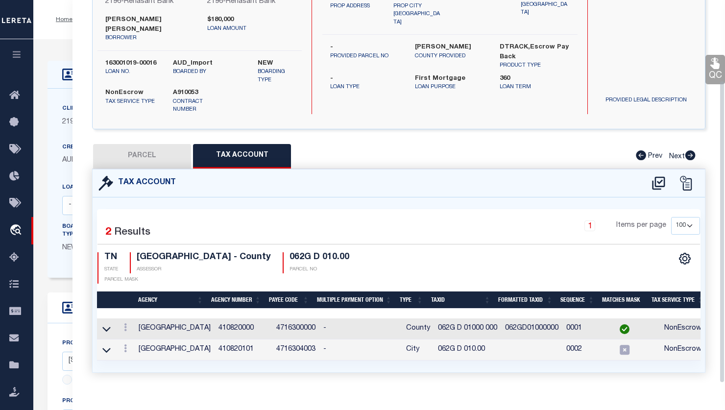
drag, startPoint x: 721, startPoint y: 124, endPoint x: 719, endPoint y: 220, distance: 96.5
click at [719, 220] on div "Parcel Data QC QC QC - Select Status - Ready to QC" at bounding box center [398, 191] width 652 height 383
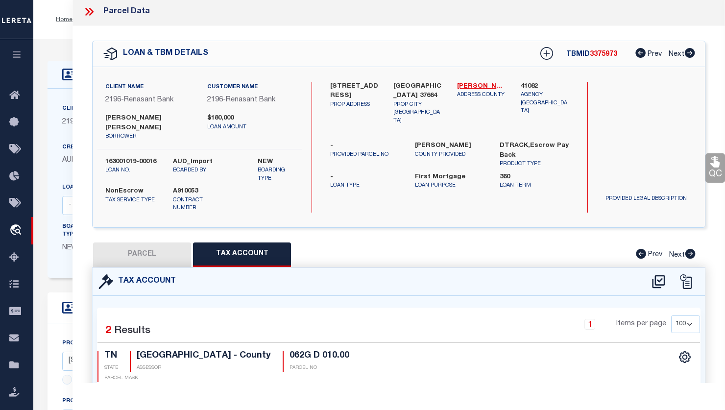
scroll to position [92, 0]
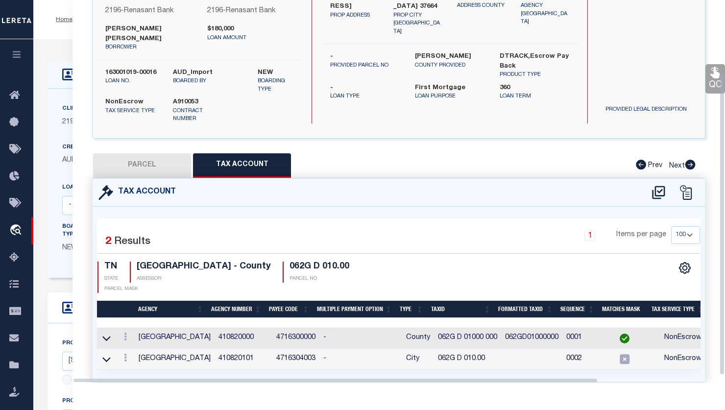
drag, startPoint x: 721, startPoint y: 202, endPoint x: 717, endPoint y: 243, distance: 41.8
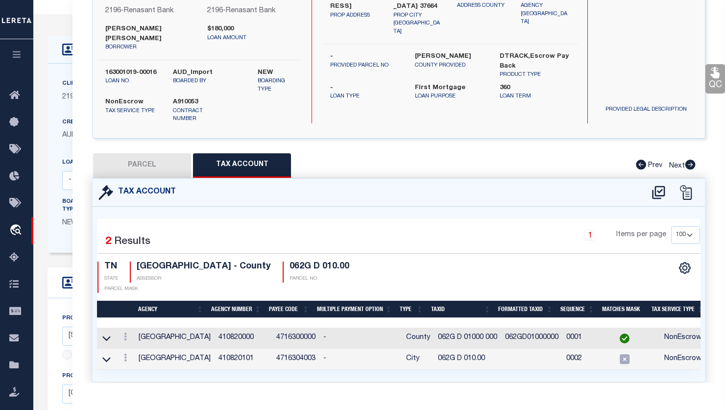
scroll to position [0, 0]
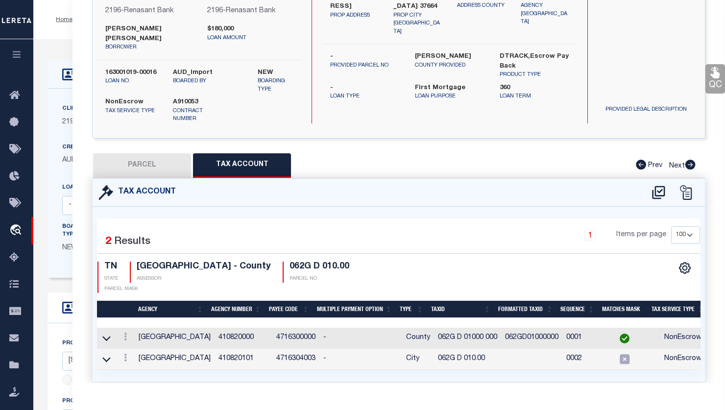
click at [162, 328] on td "SULLIVAN COUNTY" at bounding box center [175, 338] width 80 height 21
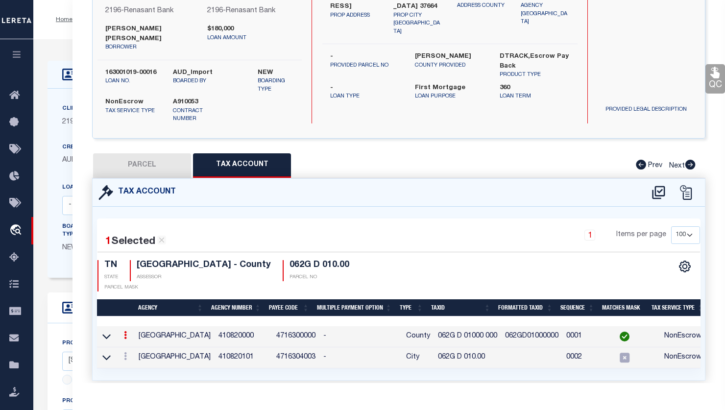
drag, startPoint x: 123, startPoint y: 311, endPoint x: 373, endPoint y: 406, distance: 266.7
click at [373, 406] on div "Parcel Data QC QC QC - Select Status -" at bounding box center [398, 205] width 652 height 410
click at [128, 333] on link at bounding box center [125, 337] width 11 height 8
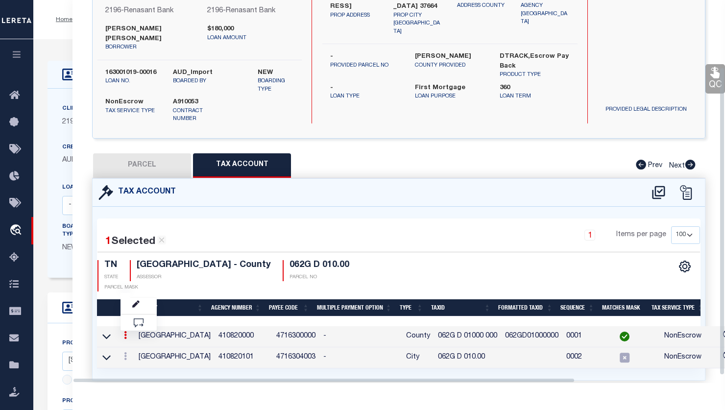
scroll to position [83, 0]
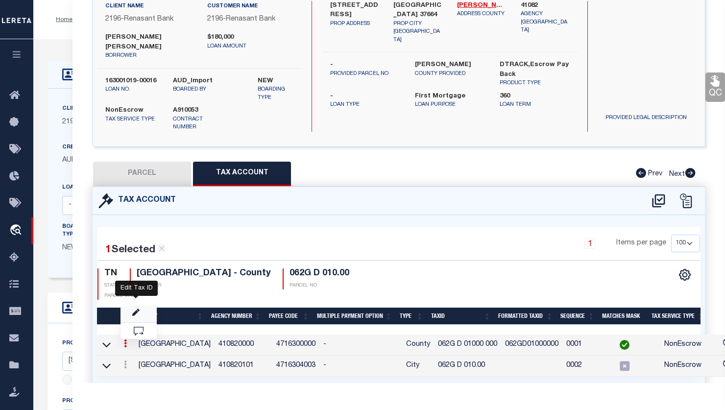
click at [136, 309] on icon "" at bounding box center [135, 312] width 7 height 7
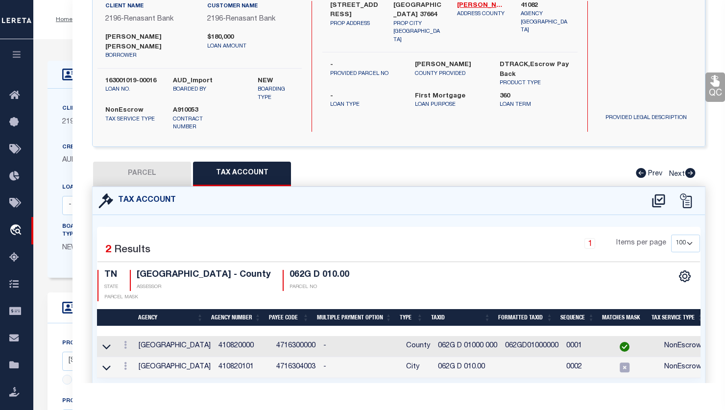
type input "062G D 01000 000"
type textarea "$$$*** $$$$$*$$$"
checkbox input "true"
type input "XXXXXXXXXXXXXXXX*"
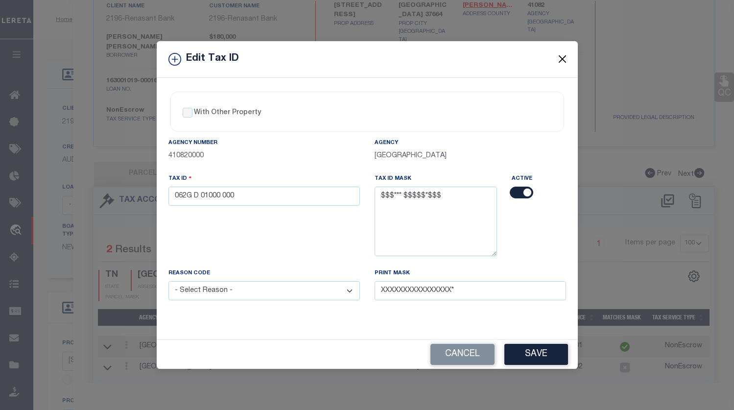
click at [566, 53] on button "Close" at bounding box center [562, 59] width 13 height 13
